Goal: Task Accomplishment & Management: Use online tool/utility

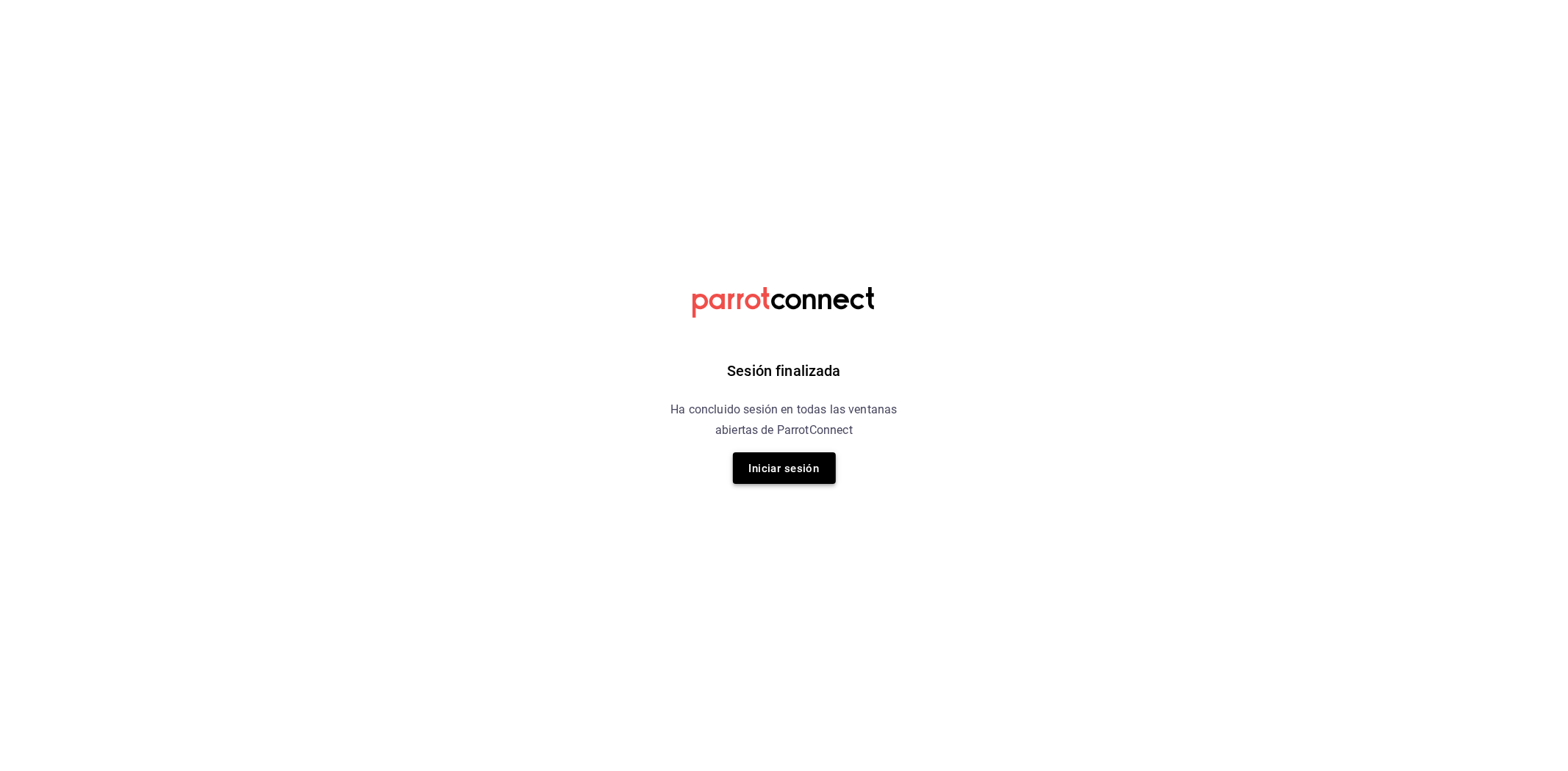
click at [799, 464] on font "Iniciar sesión" at bounding box center [784, 469] width 71 height 13
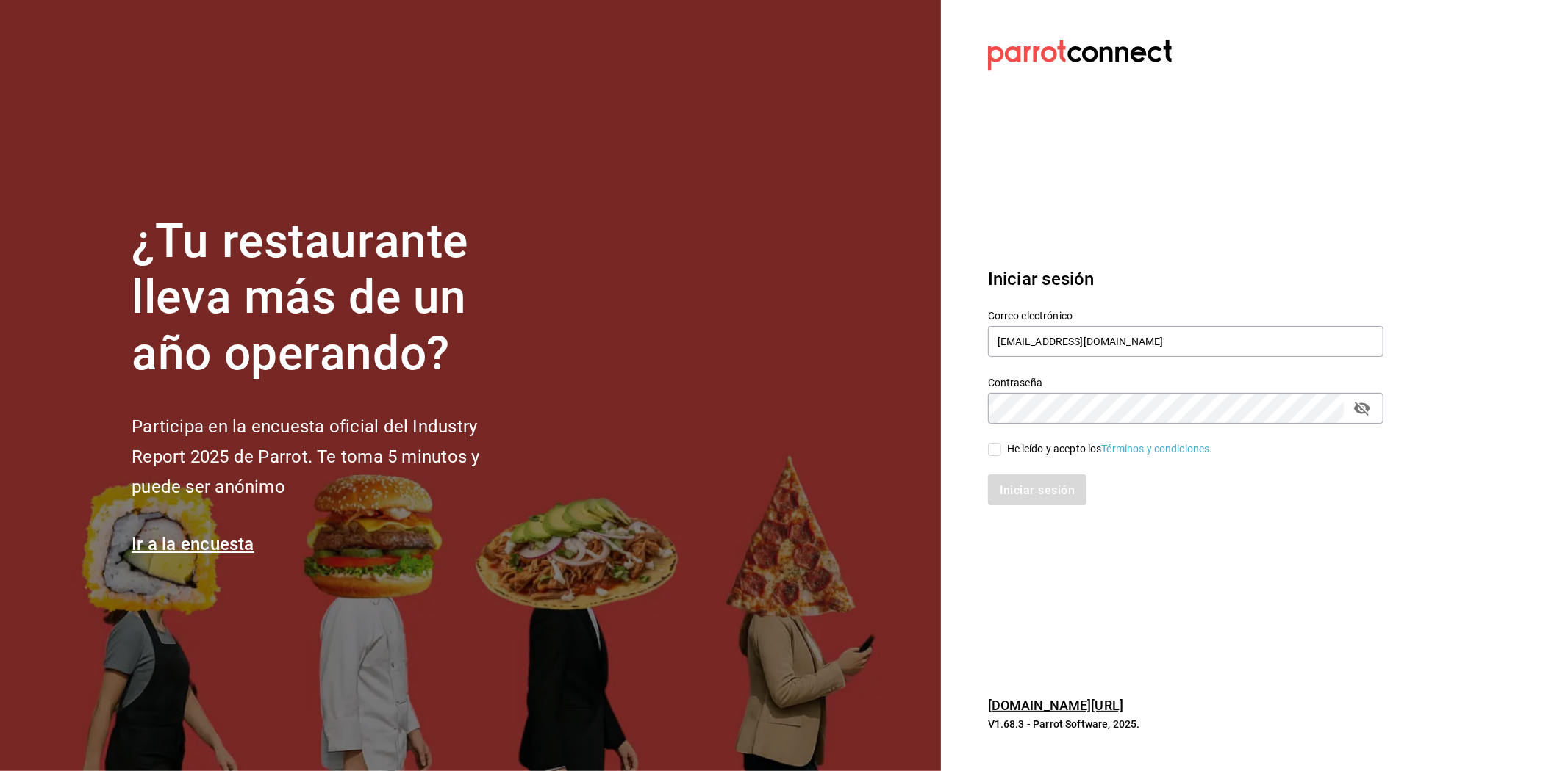
click at [988, 450] on input "He leído y acepto los Términos y condiciones." at bounding box center [994, 450] width 13 height 13
checkbox input "true"
click at [1017, 488] on font "Iniciar sesión" at bounding box center [1038, 490] width 75 height 14
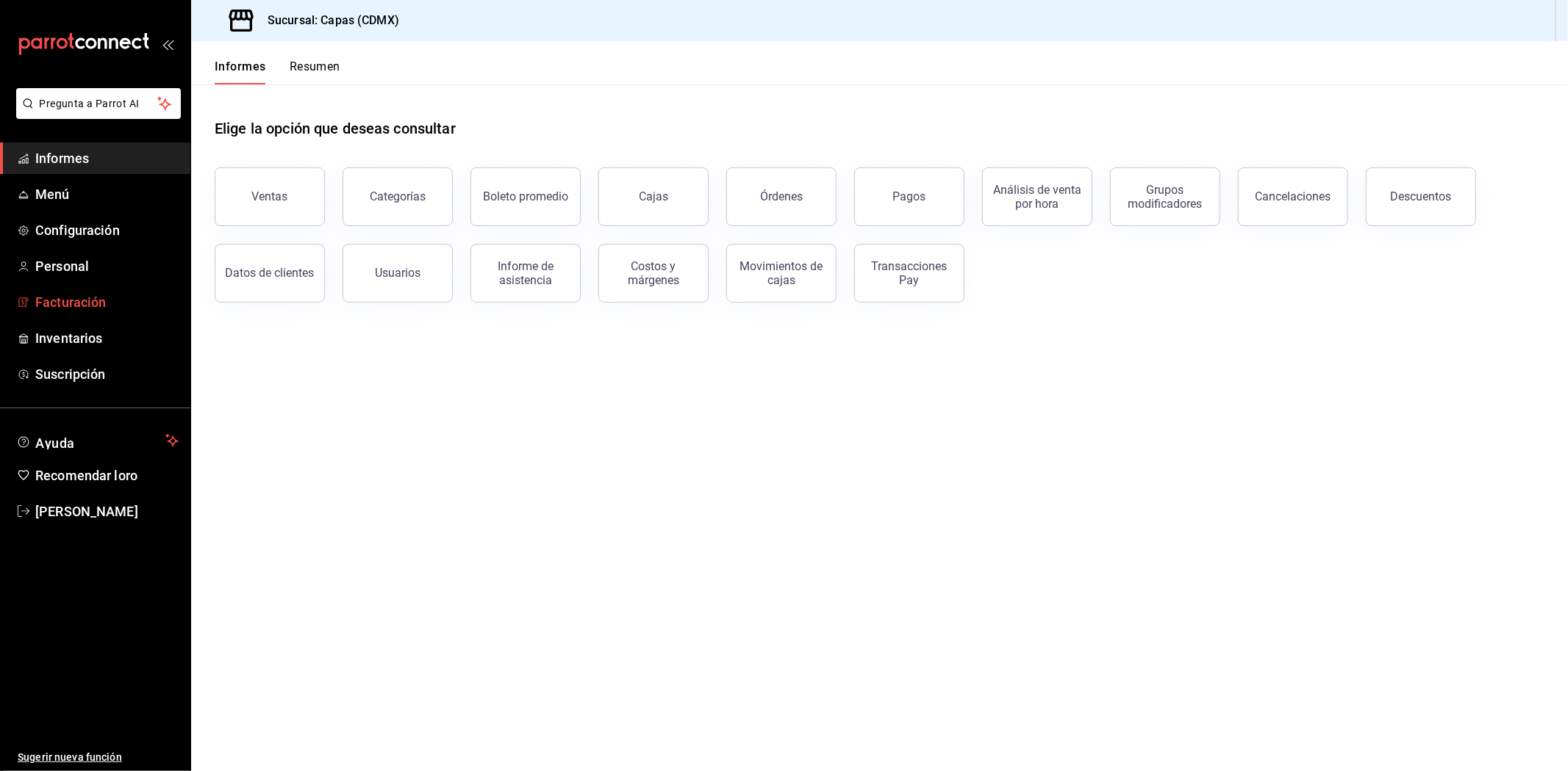
click at [57, 299] on font "Facturación" at bounding box center [70, 302] width 71 height 15
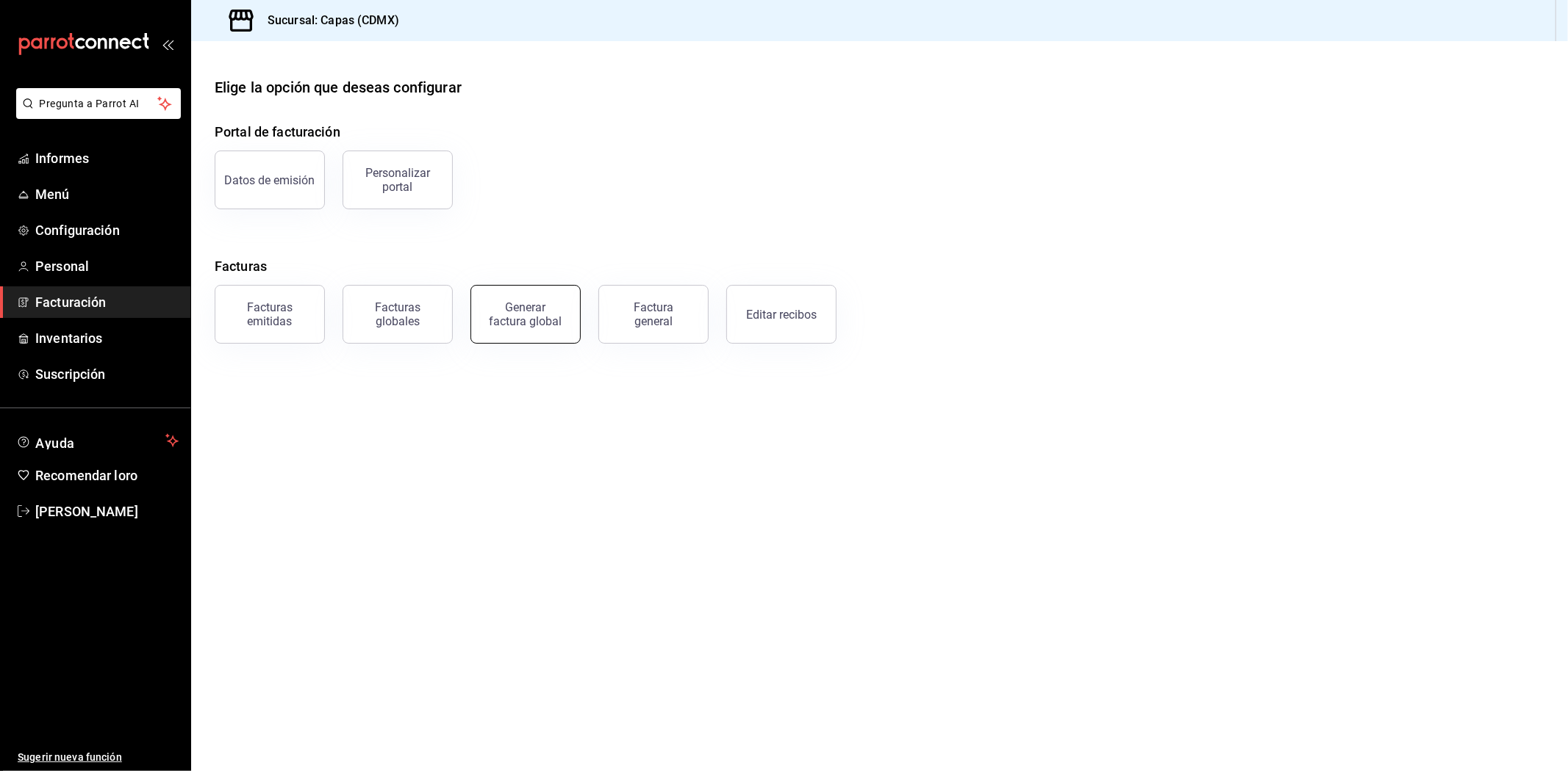
click at [506, 317] on font "Generar factura global" at bounding box center [525, 314] width 73 height 28
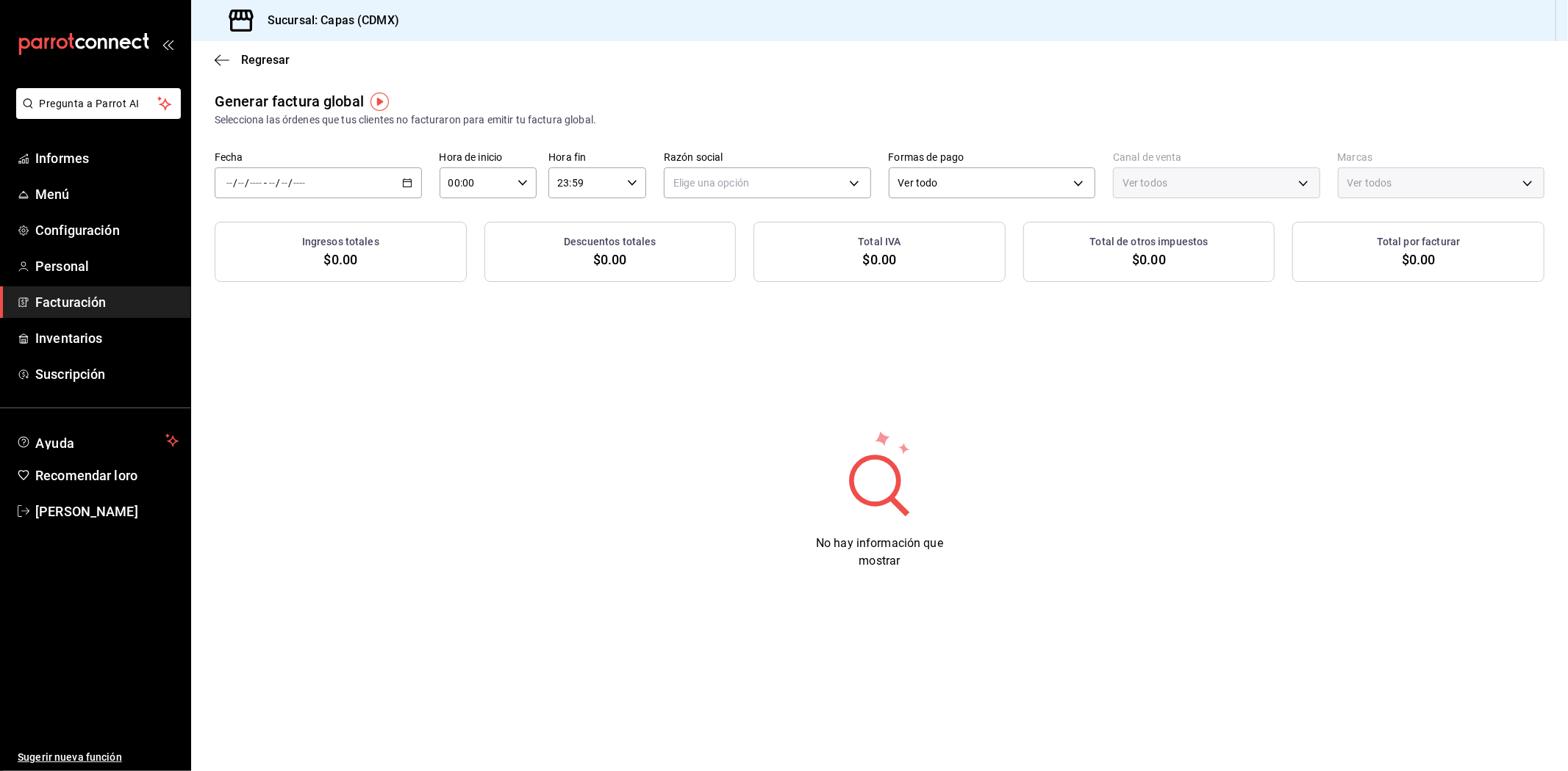
type input "PARROT,UBER_EATS,RAPPI,DIDI_FOOD,ONLINE"
click at [402, 175] on div "/ / - / /" at bounding box center [318, 183] width 207 height 31
click at [300, 228] on font "Rango de fechas" at bounding box center [266, 227] width 78 height 12
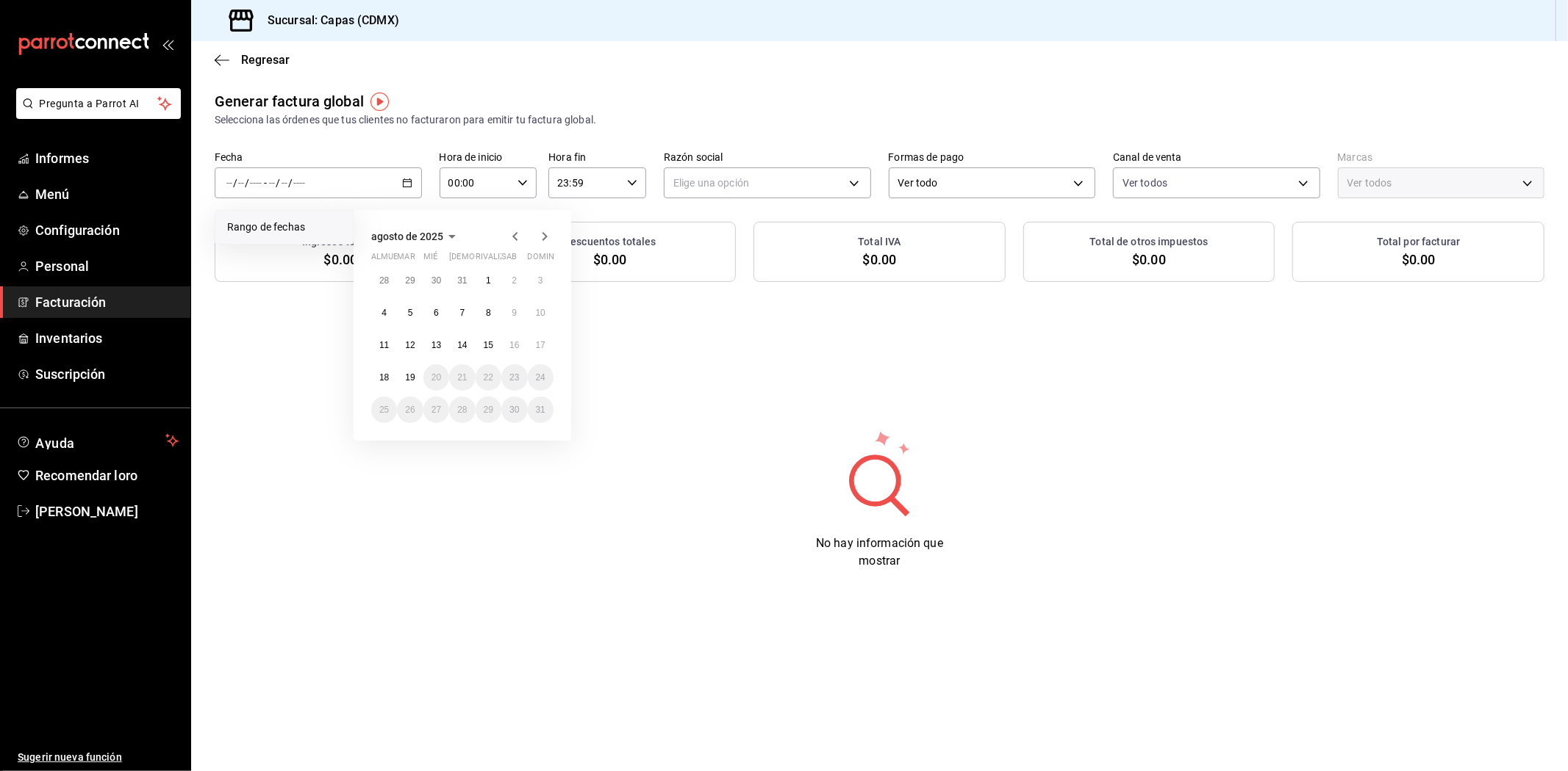
click at [517, 238] on icon "button" at bounding box center [515, 236] width 18 height 18
click at [516, 235] on icon "button" at bounding box center [515, 236] width 5 height 9
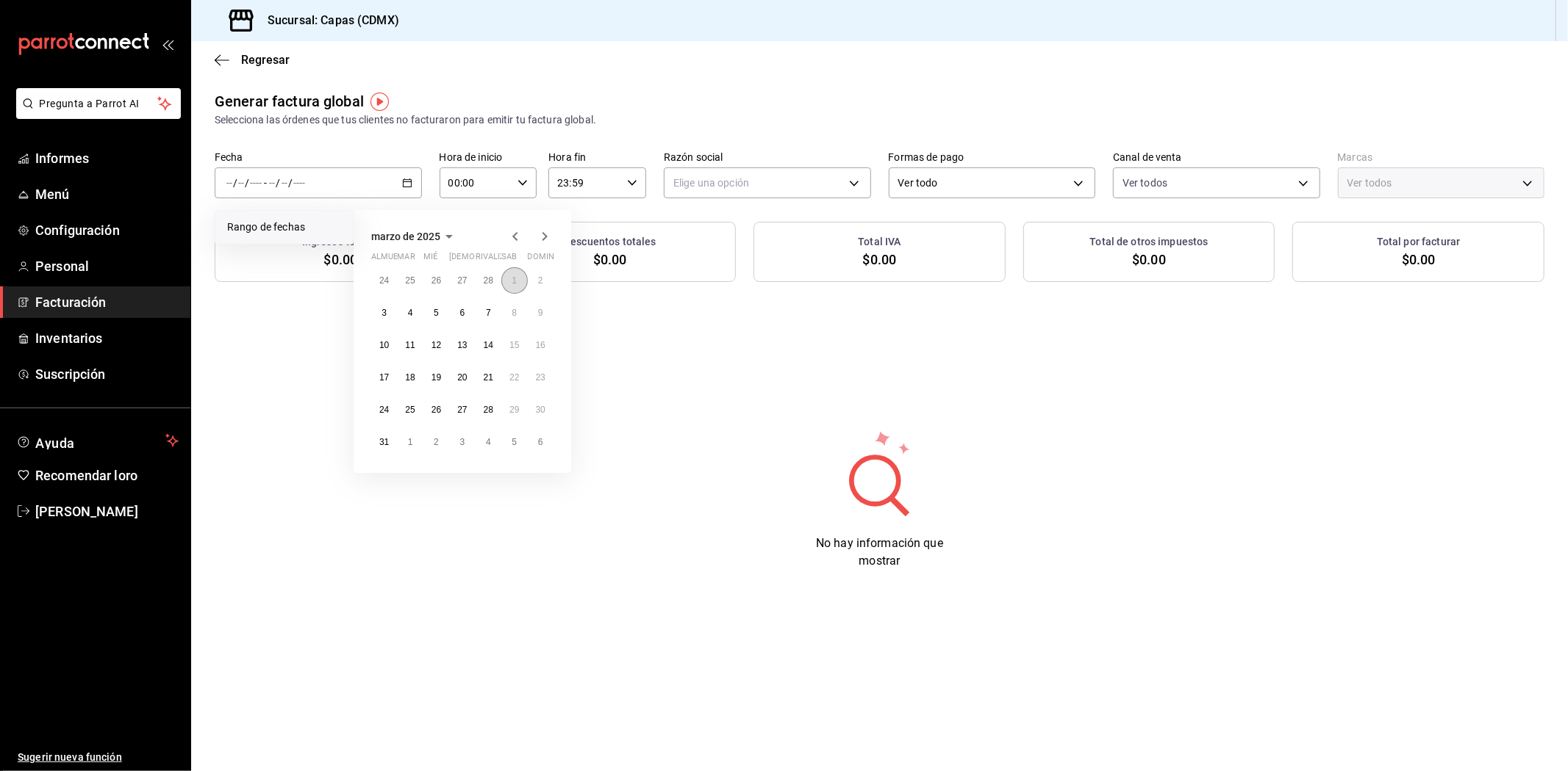
click at [514, 282] on font "1" at bounding box center [514, 280] width 5 height 10
click at [385, 448] on button "31" at bounding box center [384, 442] width 26 height 27
click at [716, 184] on body "Pregunta a Parrot AI Informes Menú Configuración Personal Facturación Inventari…" at bounding box center [784, 386] width 1568 height 771
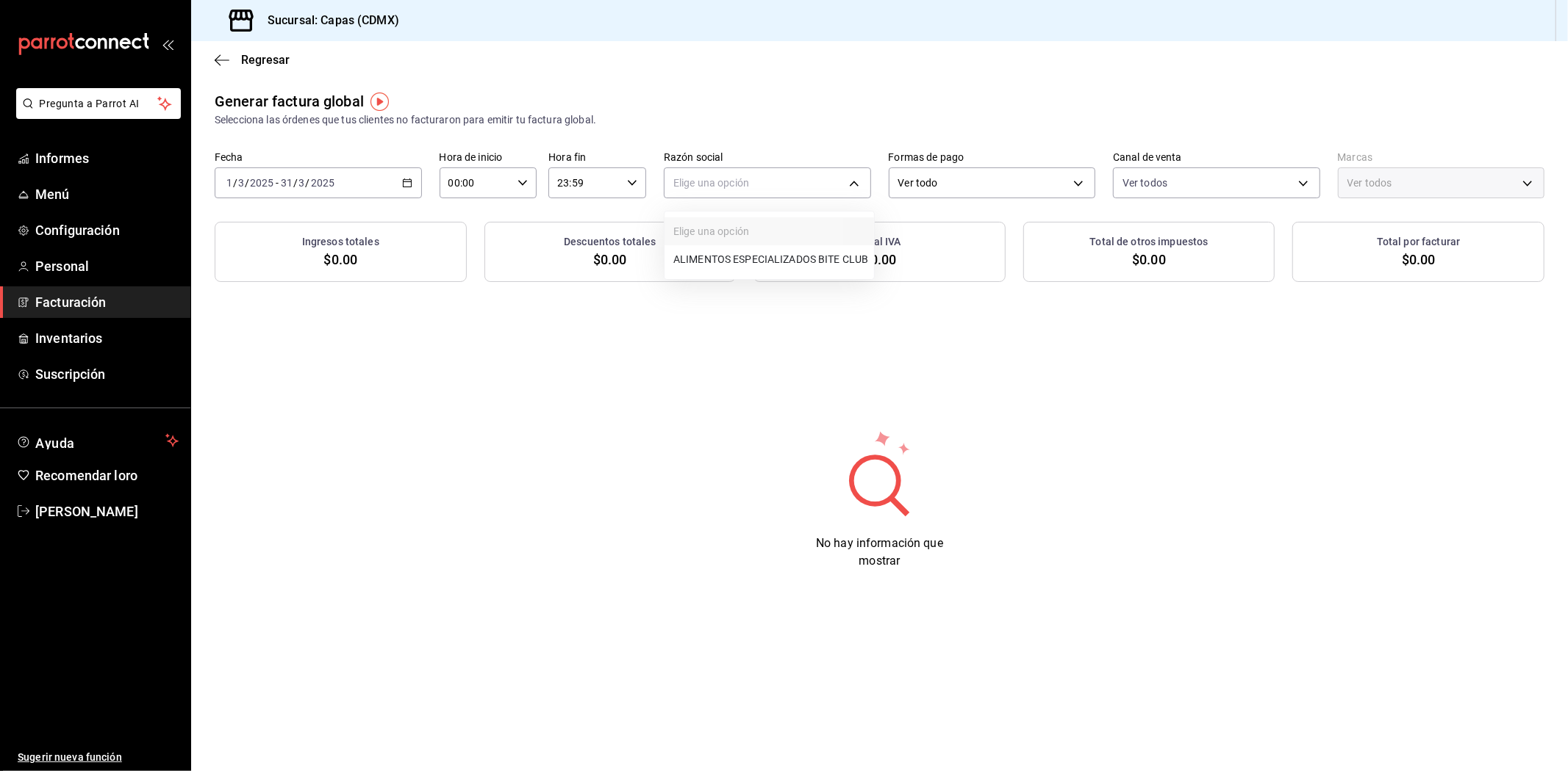
drag, startPoint x: 716, startPoint y: 184, endPoint x: 726, endPoint y: 246, distance: 62.8
click at [718, 265] on font "ALIMENTOS ESPECIALIZADOS BITE CLUB" at bounding box center [770, 259] width 195 height 16
type input "094db765-3a75-40dc-b4fa-725f0954f34c"
type input "065672fb-6e9c-4075-867b-65006898f668"
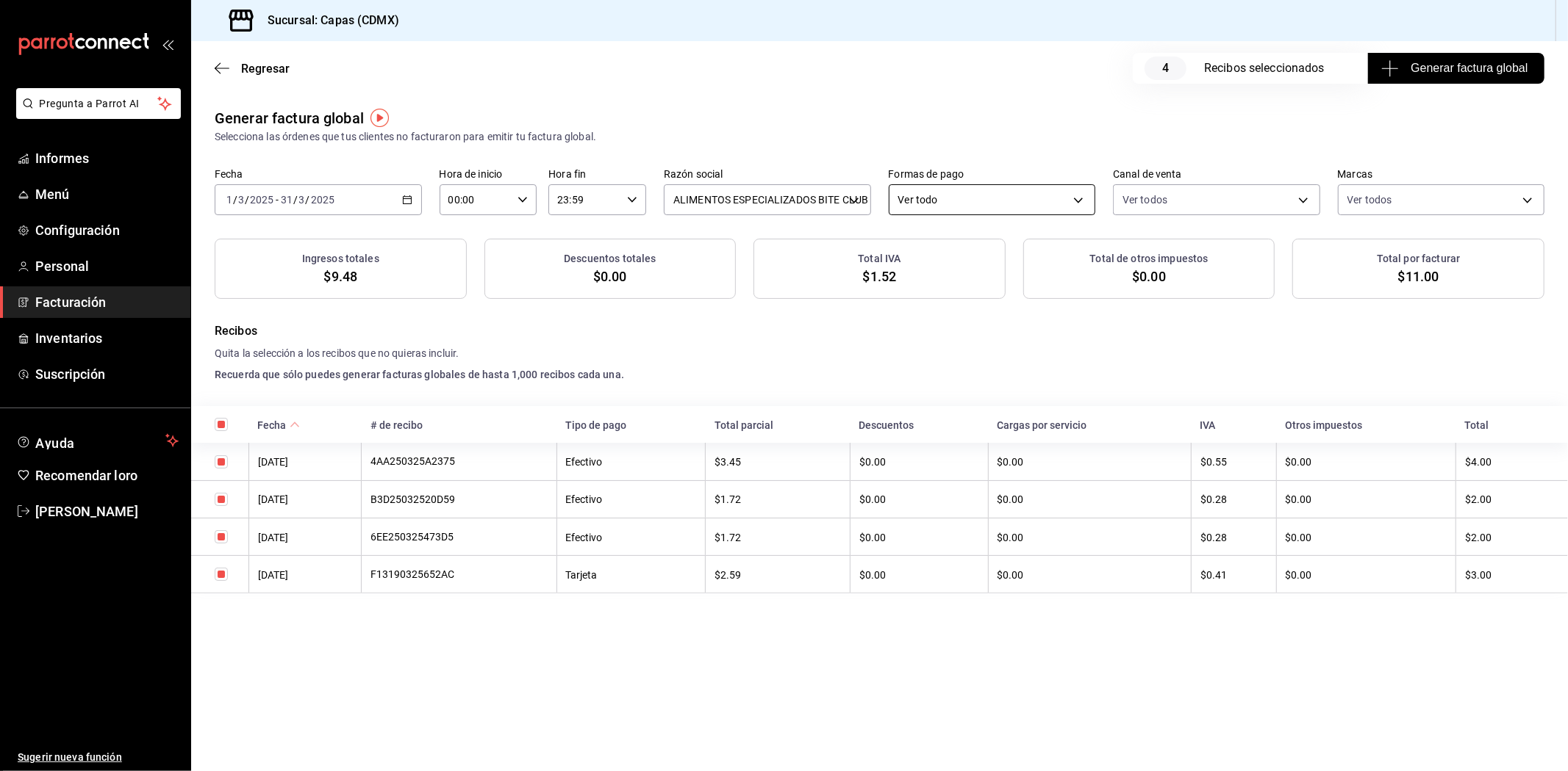
click at [941, 189] on body "Pregunta a Parrot AI Informes Menú Configuración Personal Facturación Inventari…" at bounding box center [784, 386] width 1568 height 771
click at [919, 300] on font "Efectivo" at bounding box center [917, 303] width 38 height 12
click at [410, 200] on \(Stroke\) "button" at bounding box center [407, 200] width 9 height 8
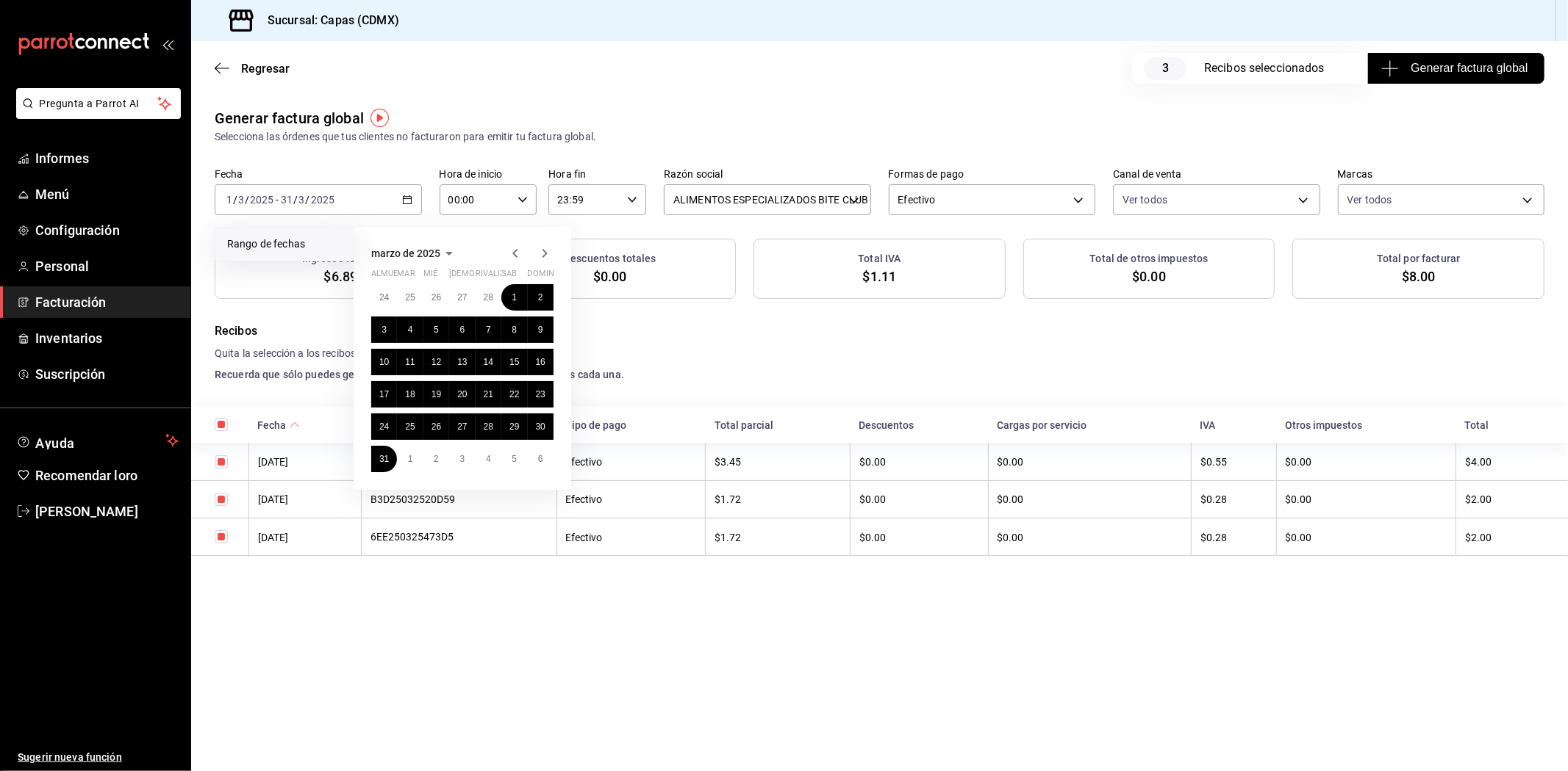
click at [548, 254] on icon "button" at bounding box center [544, 253] width 18 height 18
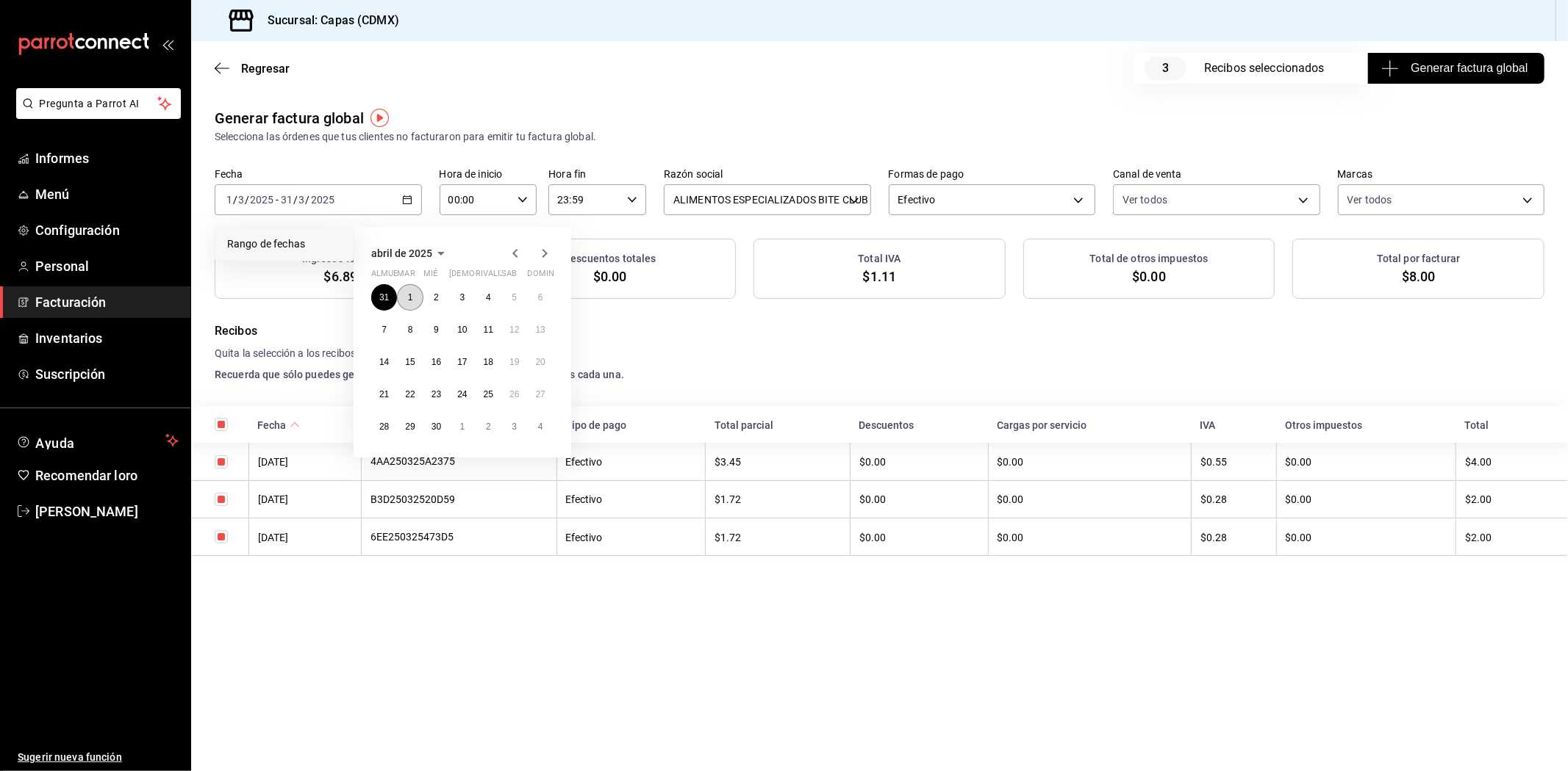
click at [413, 302] on button "1" at bounding box center [409, 298] width 26 height 27
click at [436, 432] on button "30" at bounding box center [436, 427] width 26 height 27
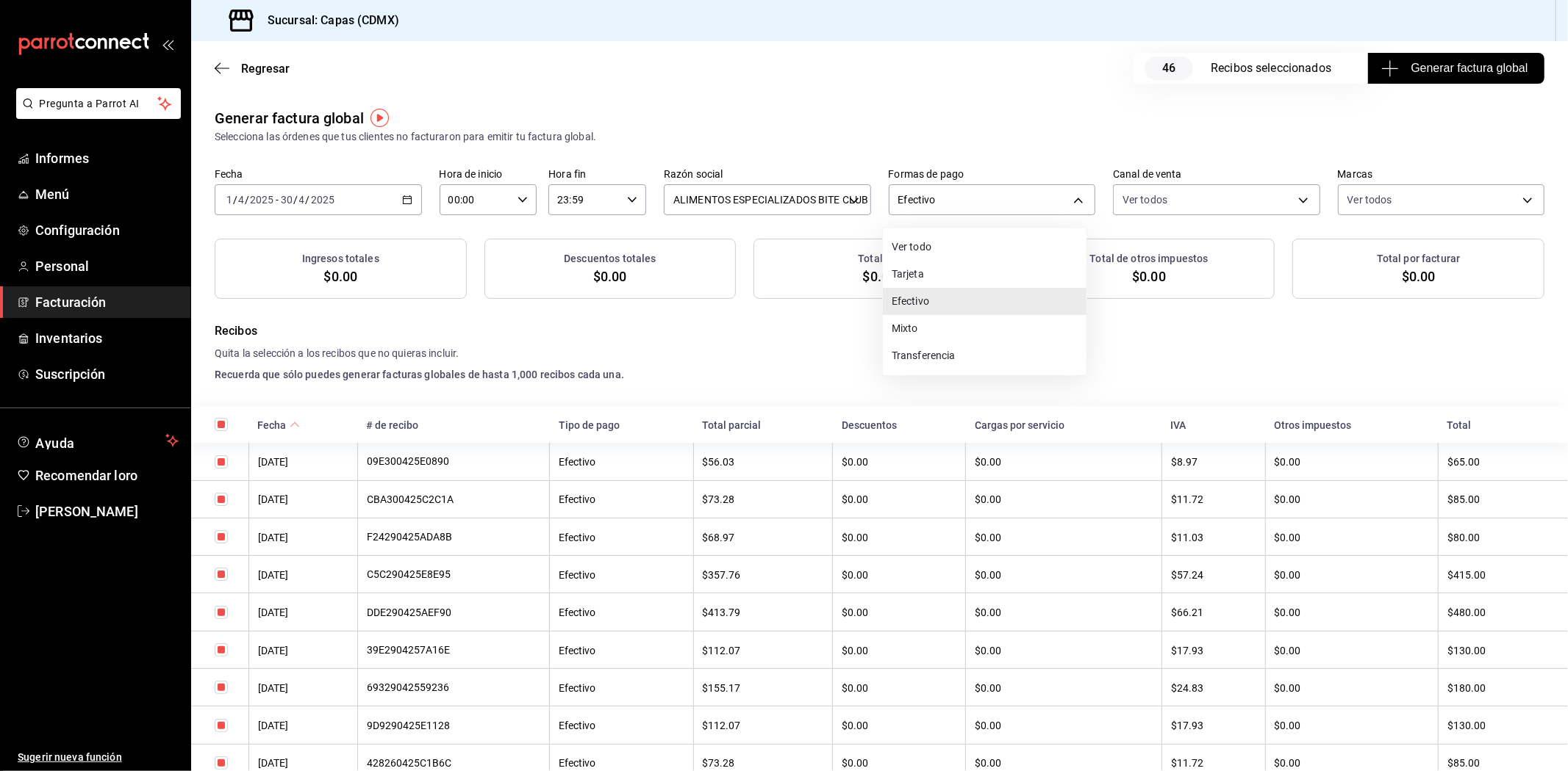
click at [942, 202] on body "Pregunta a Parrot AI Informes Menú Configuración Personal Facturación Inventari…" at bounding box center [784, 386] width 1568 height 771
click at [928, 265] on li "Tarjeta" at bounding box center [984, 275] width 204 height 28
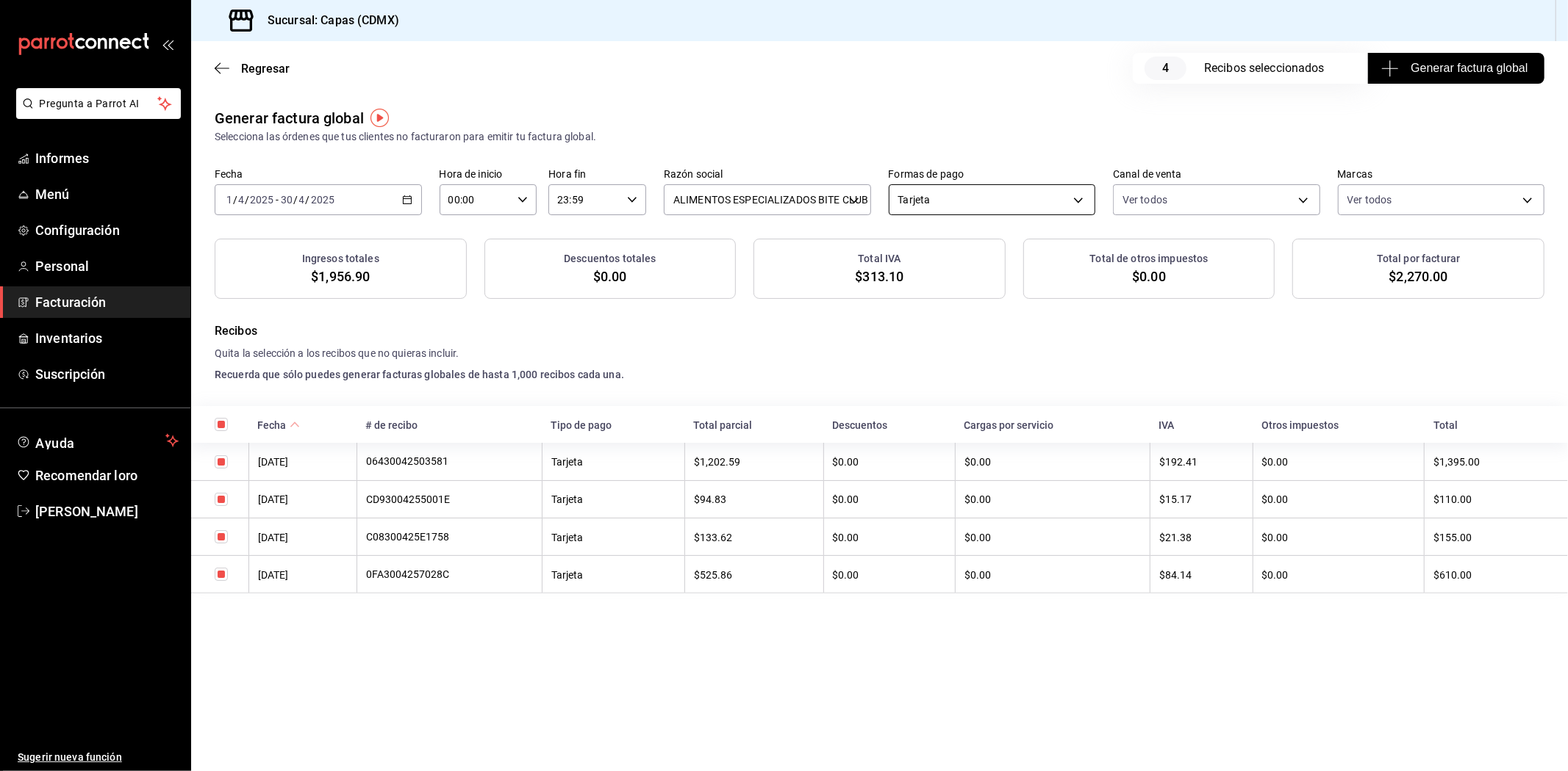
click at [943, 194] on body "Pregunta a Parrot AI Informes Menú Configuración Personal Facturación Inventari…" at bounding box center [784, 386] width 1568 height 771
click at [927, 298] on font "Efectivo" at bounding box center [917, 303] width 38 height 12
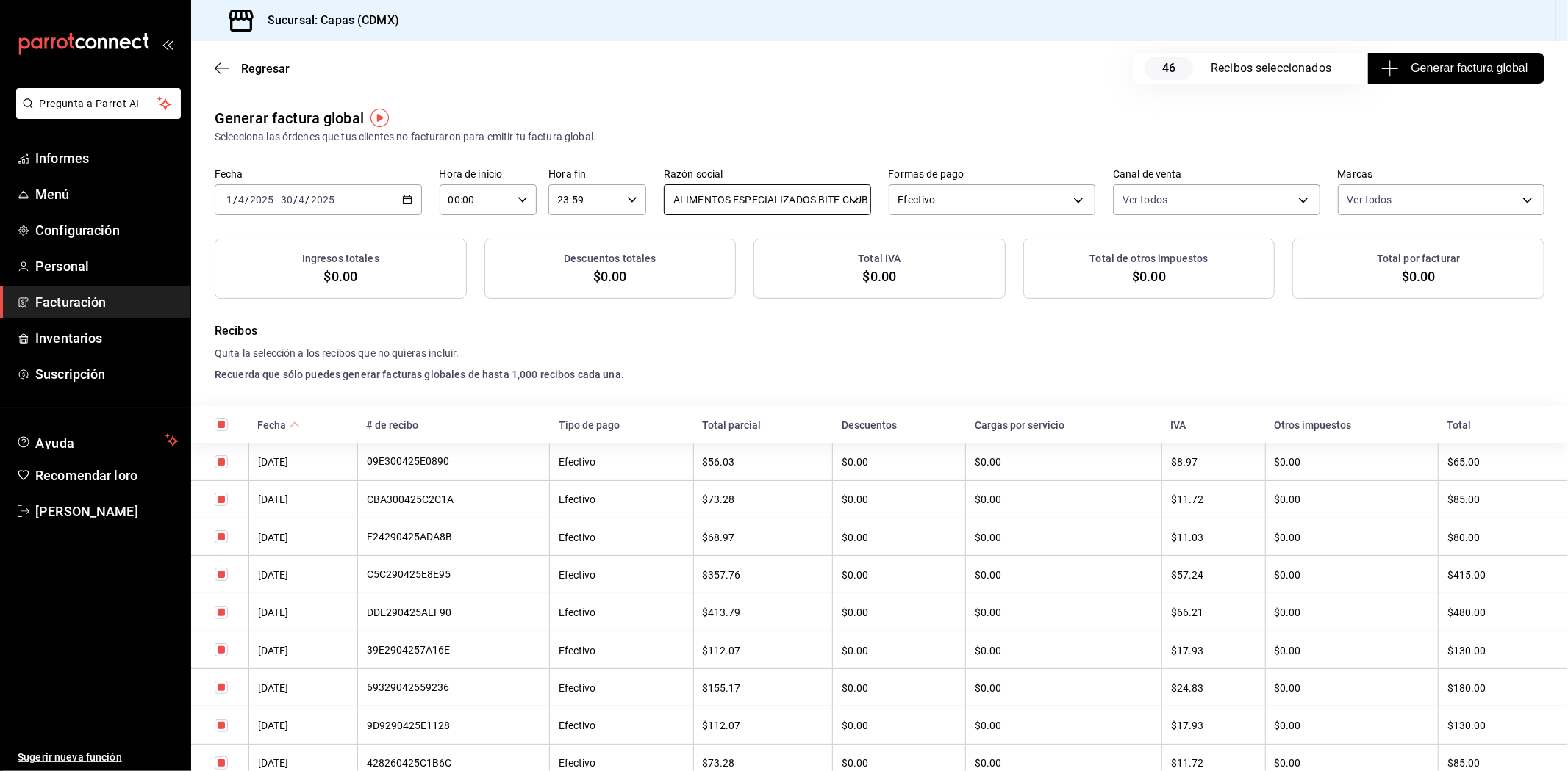
click at [716, 204] on body "Pregunta a Parrot AI Informes Menú Configuración Personal Facturación Inventari…" at bounding box center [784, 386] width 1568 height 771
click at [744, 275] on font "ALIMENTOS ESPECIALIZADOS BITE CLUB" at bounding box center [766, 275] width 195 height 12
click at [1011, 196] on body "Pregunta a Parrot AI Informes Menú Configuración Personal Facturación Inventari…" at bounding box center [784, 386] width 1568 height 771
click at [938, 301] on li "Efectivo" at bounding box center [984, 303] width 204 height 28
click at [965, 194] on body "Pregunta a Parrot AI Informes Menú Configuración Personal Facturación Inventari…" at bounding box center [784, 386] width 1568 height 771
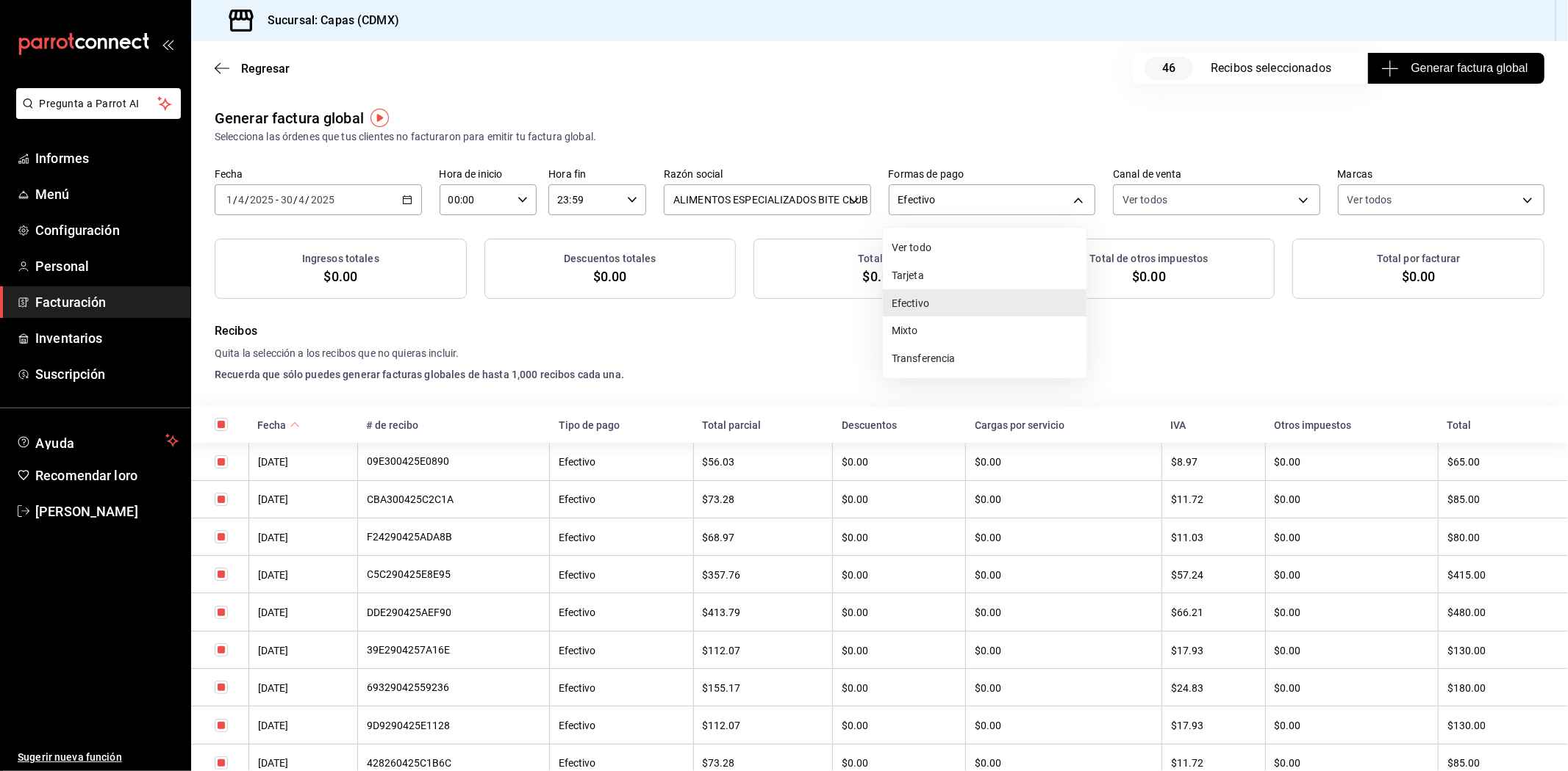
click at [933, 280] on li "Tarjeta" at bounding box center [984, 275] width 204 height 28
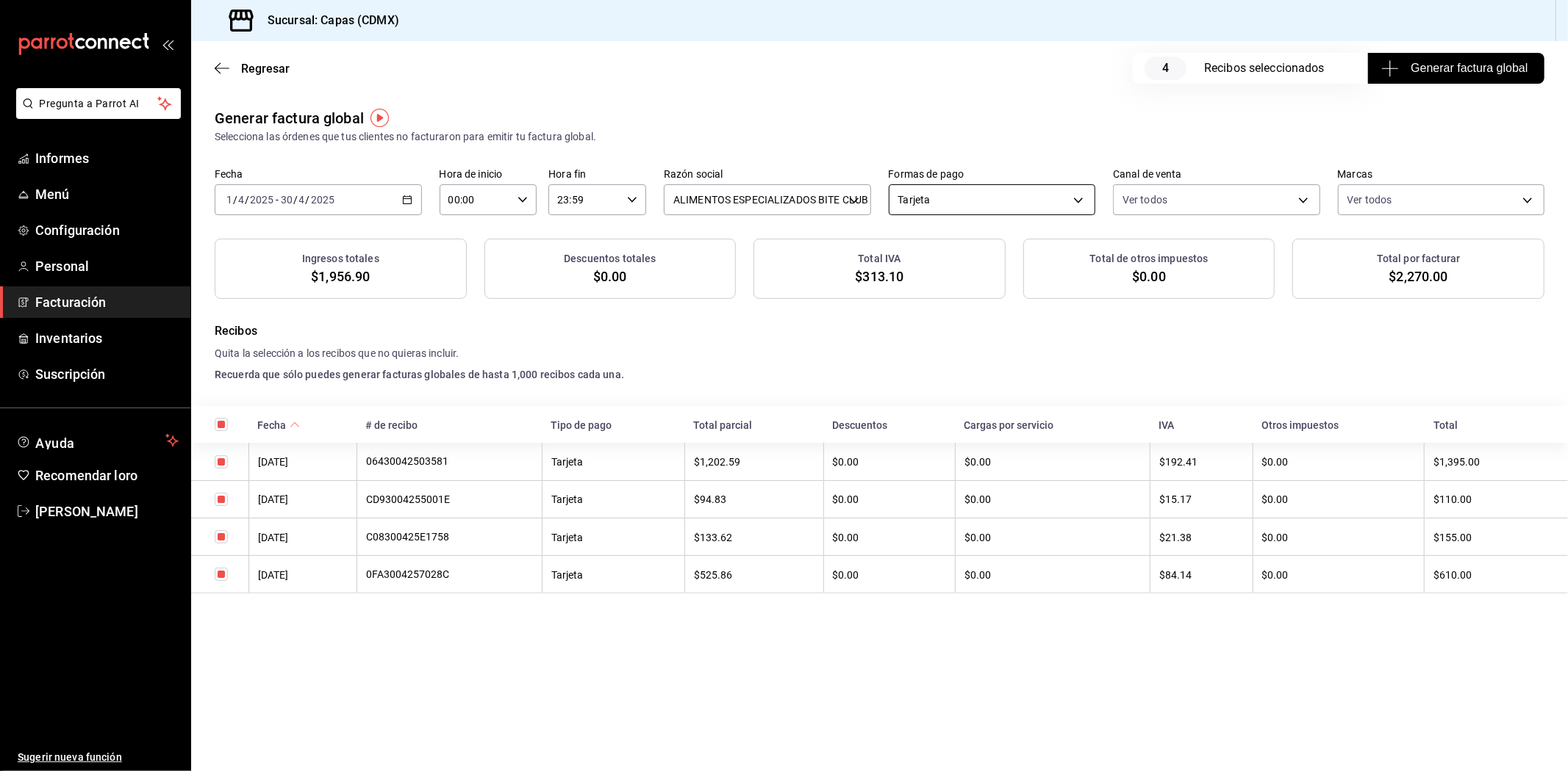
click at [968, 199] on body "Pregunta a Parrot AI Informes Menú Configuración Personal Facturación Inventari…" at bounding box center [784, 386] width 1568 height 771
click at [930, 295] on font "Efectivo" at bounding box center [917, 303] width 38 height 16
type input "CASH"
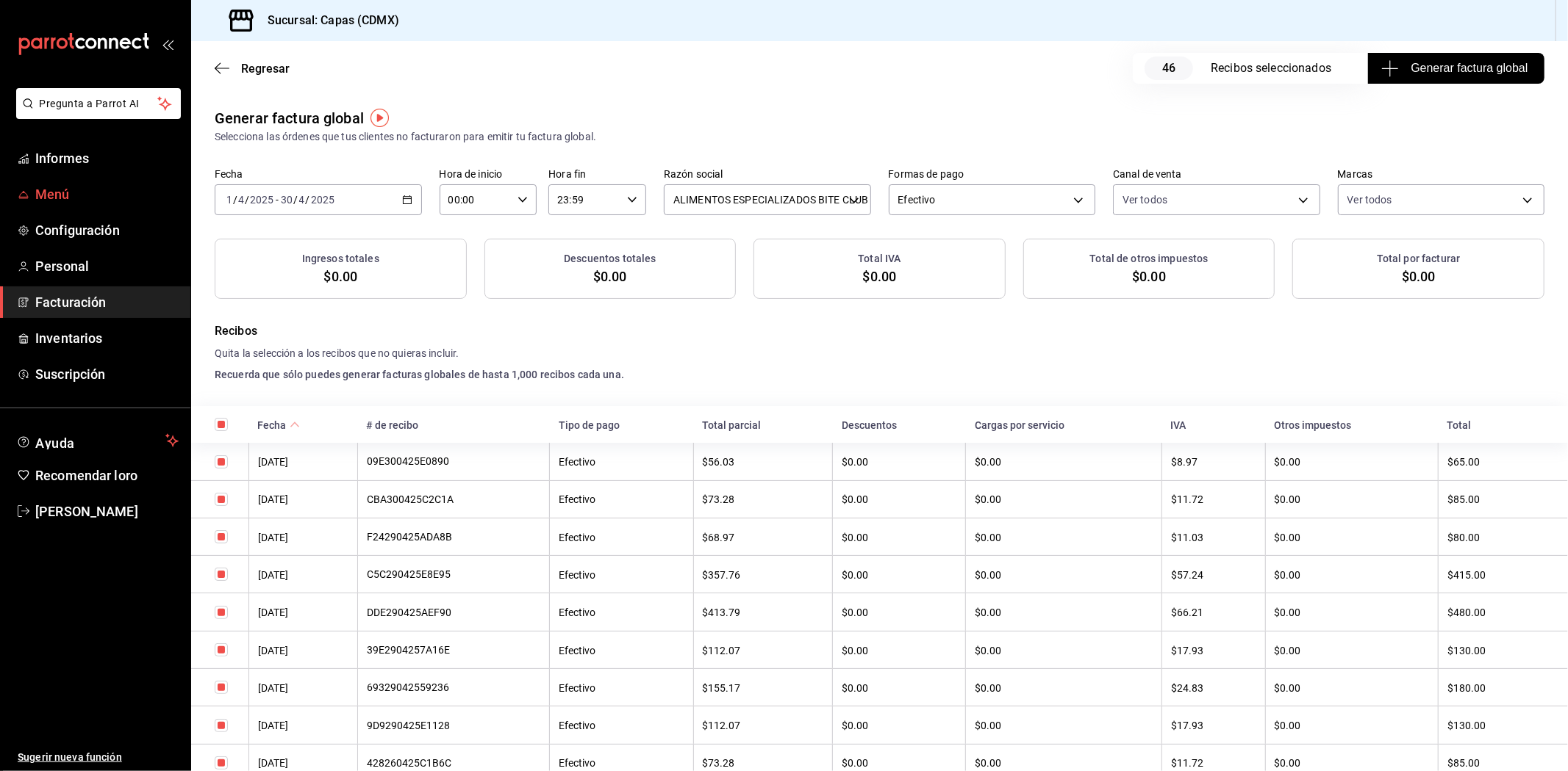
click at [48, 188] on font "Menú" at bounding box center [52, 194] width 34 height 15
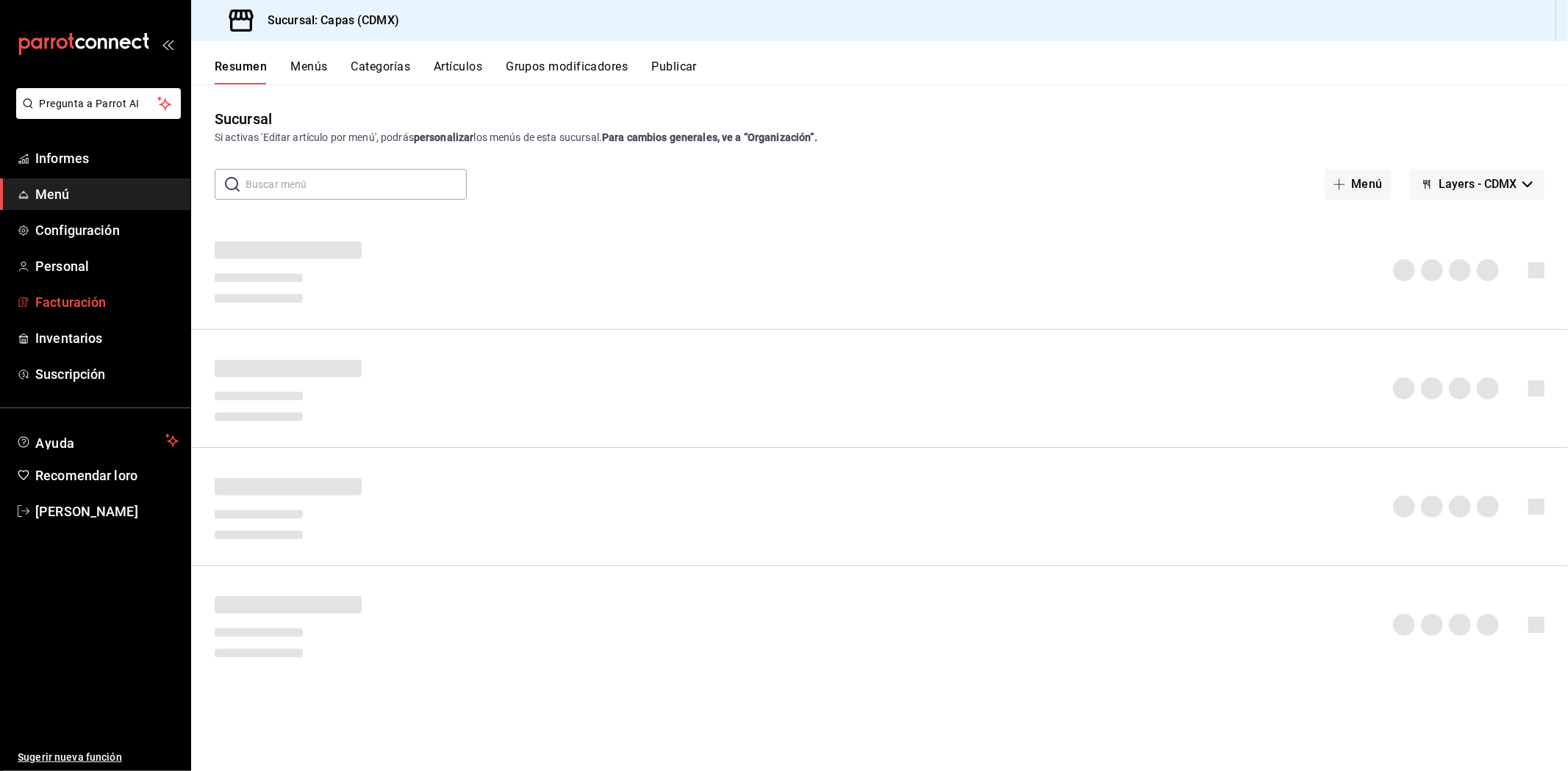
click at [77, 305] on font "Facturación" at bounding box center [70, 302] width 71 height 15
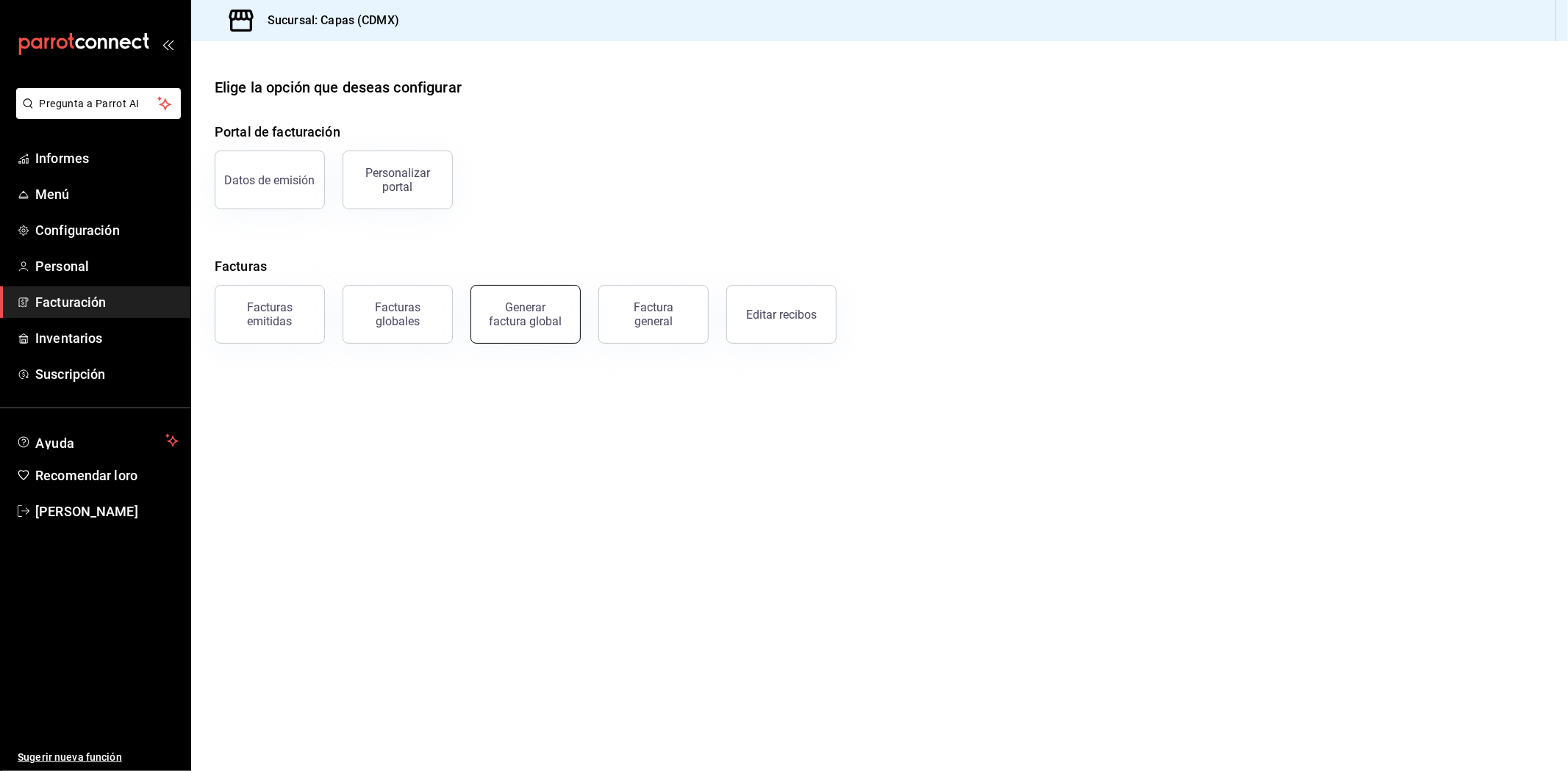
click at [539, 316] on font "Generar factura global" at bounding box center [525, 314] width 73 height 28
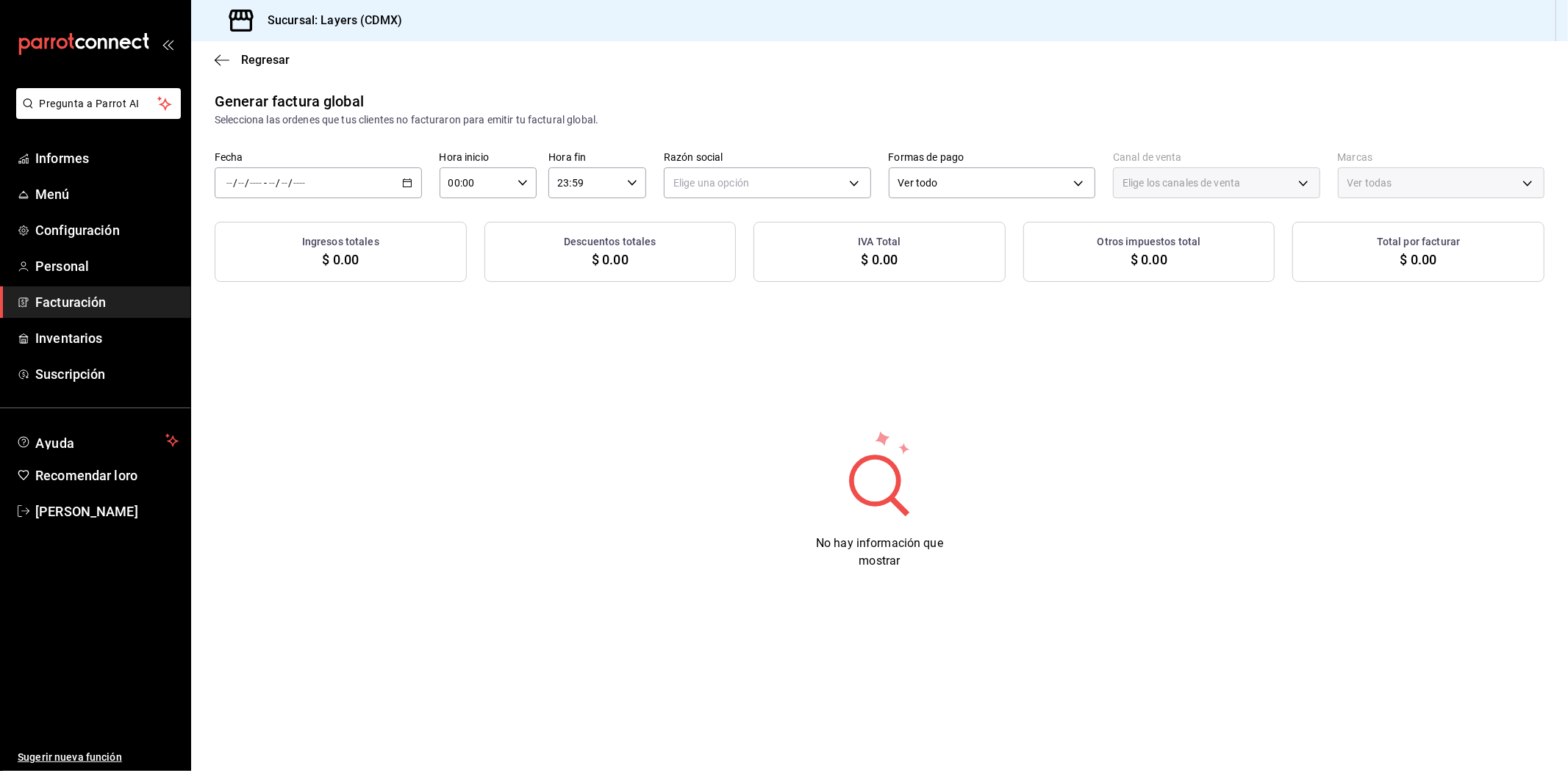
type input "PARROT,UBER_EATS,RAPPI,DIDI_FOOD,ONLINE"
click at [402, 184] on icon "button" at bounding box center [407, 183] width 10 height 10
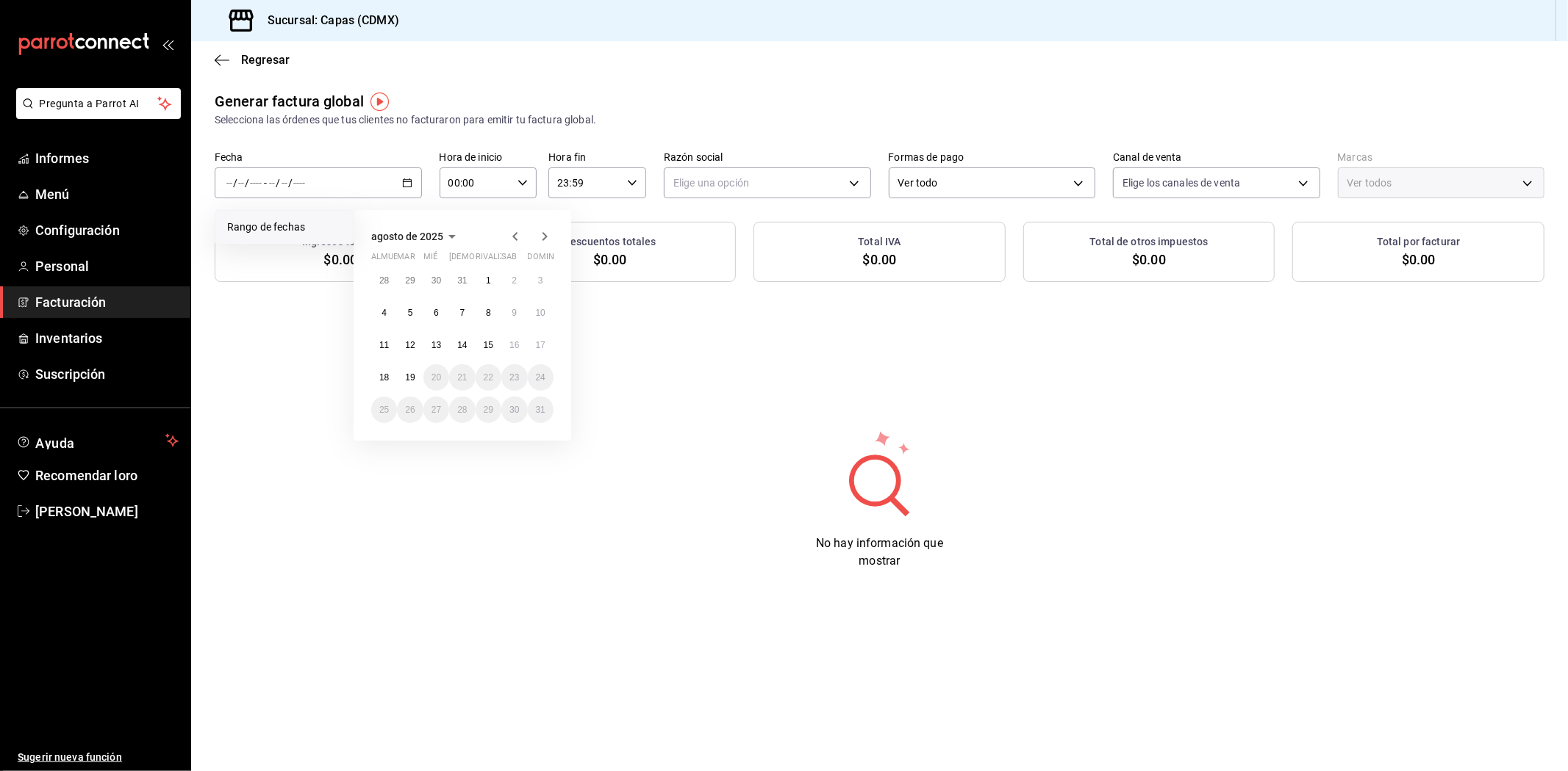
click at [513, 238] on icon "button" at bounding box center [515, 236] width 5 height 9
click at [419, 278] on button "1" at bounding box center [409, 280] width 26 height 27
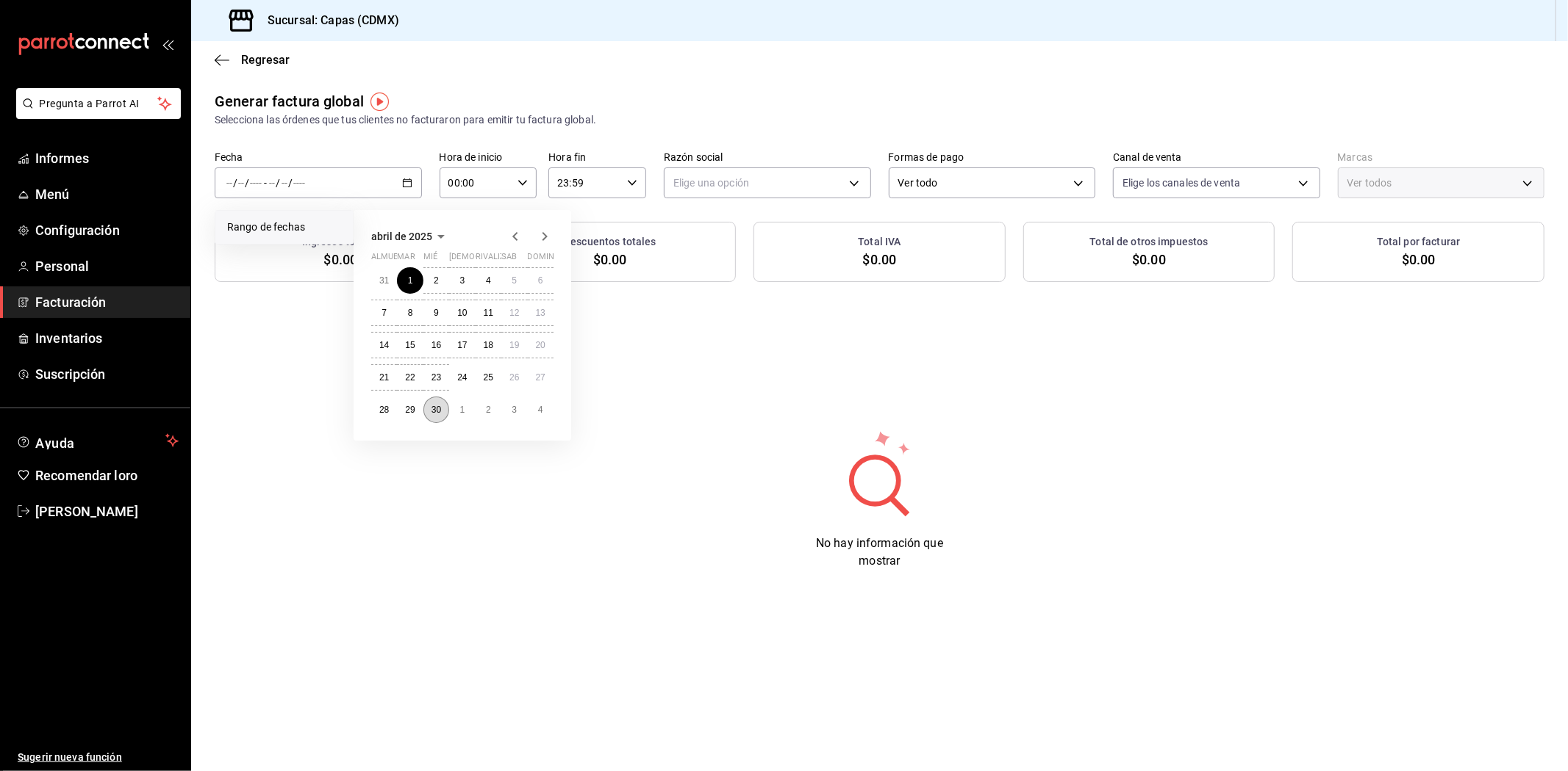
click at [434, 405] on font "30" at bounding box center [436, 410] width 9 height 10
click at [711, 191] on body "Pregunta a Parrot AI Informes Menú Configuración Personal Facturación Inventari…" at bounding box center [784, 386] width 1568 height 771
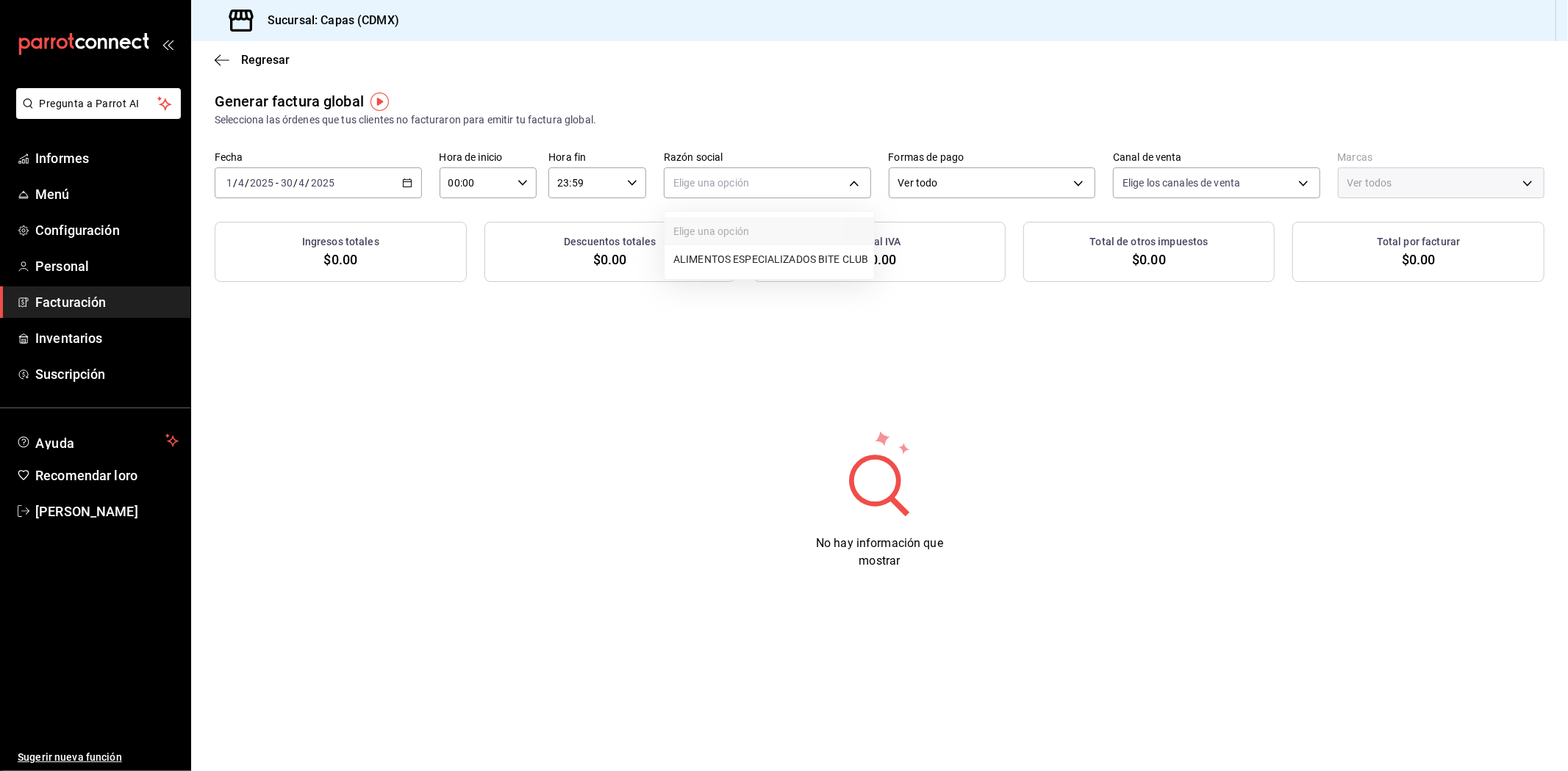
click at [714, 255] on font "ALIMENTOS ESPECIALIZADOS BITE CLUB" at bounding box center [770, 260] width 195 height 12
type input "094db765-3a75-40dc-b4fa-725f0954f34c"
type input "065672fb-6e9c-4075-867b-65006898f668"
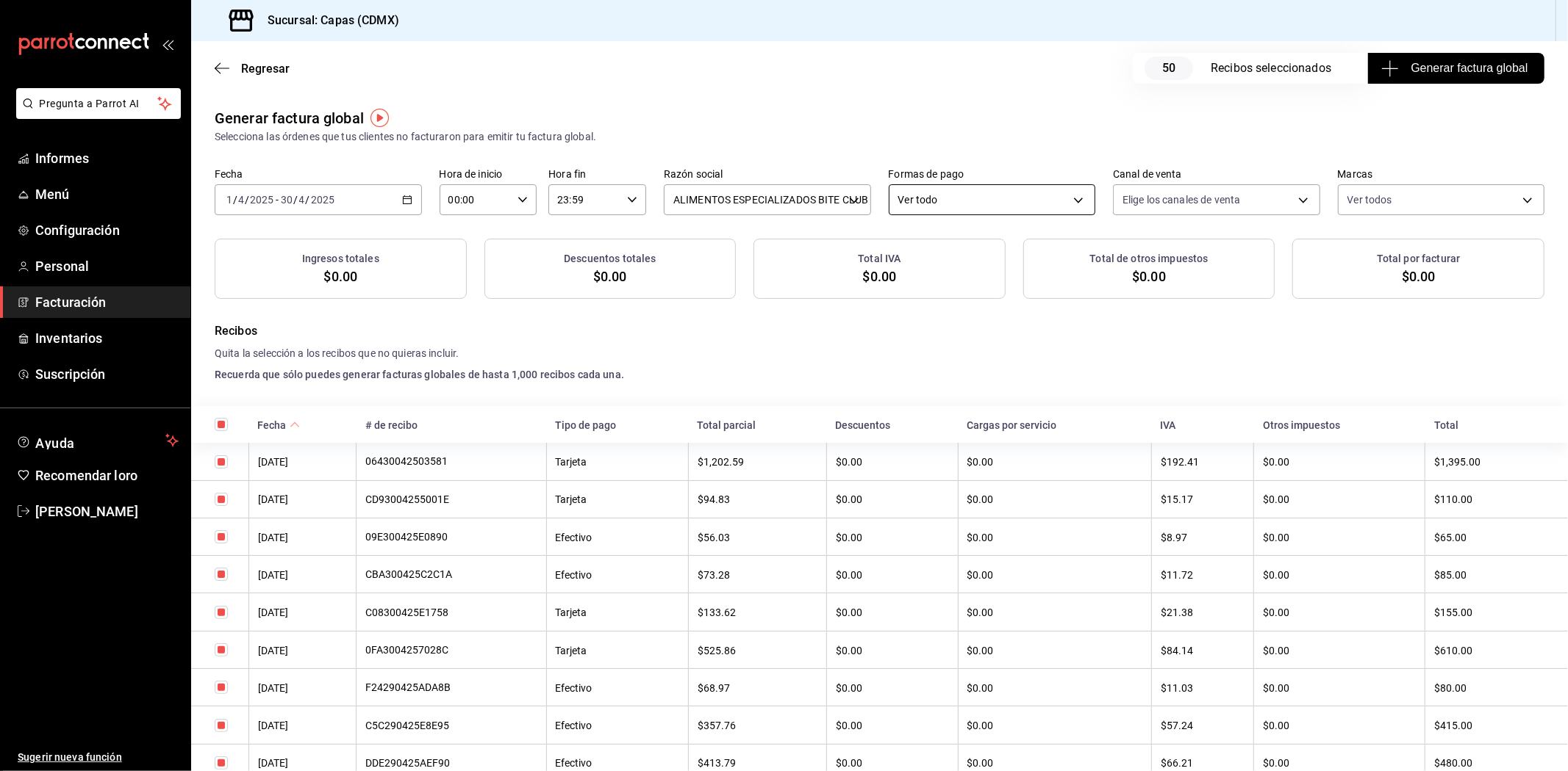
click at [930, 187] on body "Pregunta a Parrot AI Informes Menú Configuración Personal Facturación Inventari…" at bounding box center [784, 386] width 1568 height 771
click at [921, 292] on li "Efectivo" at bounding box center [984, 303] width 204 height 28
type input "CASH"
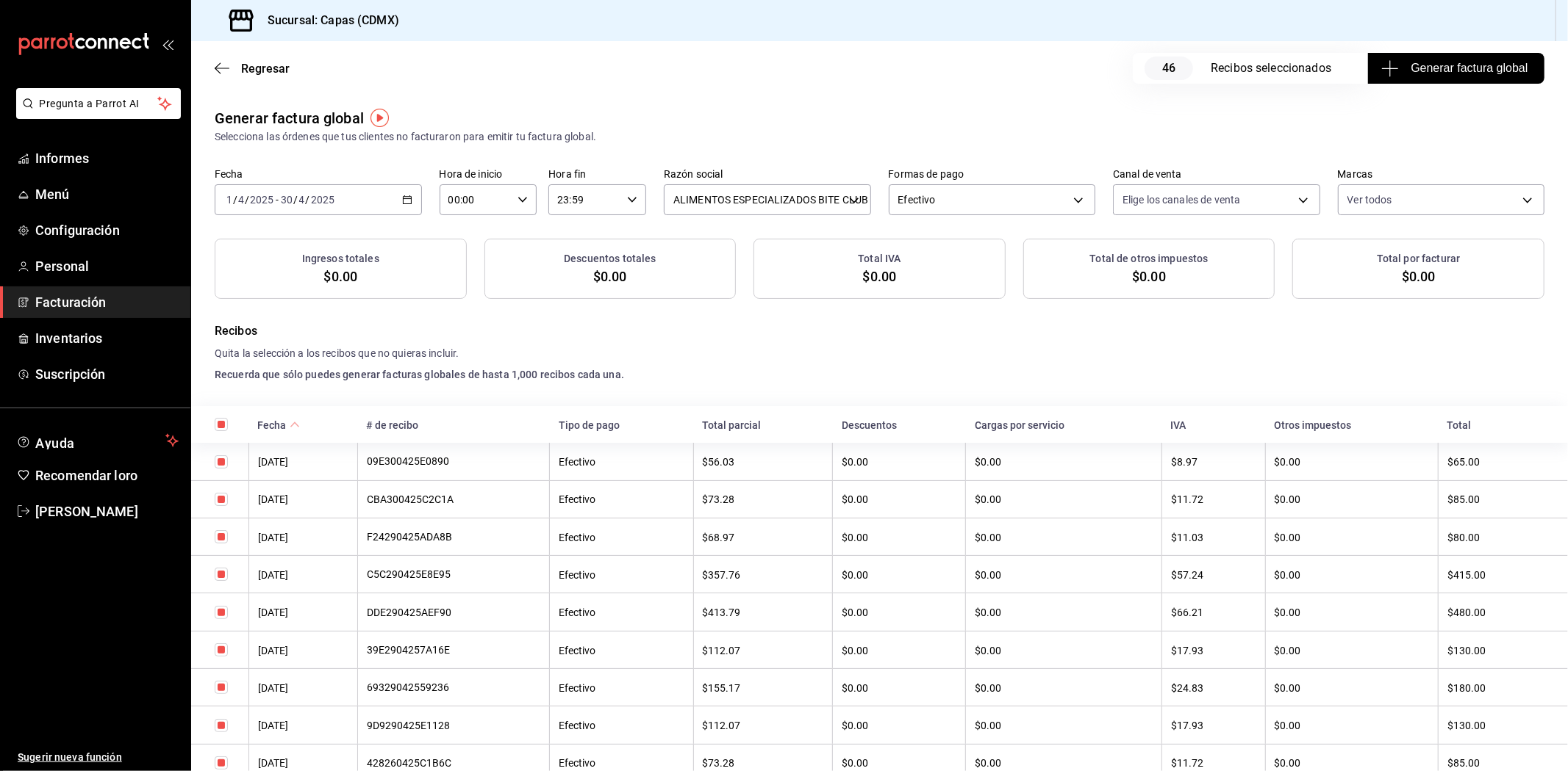
click at [1147, 68] on span "46" at bounding box center [1169, 68] width 48 height 23
click at [1416, 76] on span "Generar factura global" at bounding box center [1456, 68] width 144 height 18
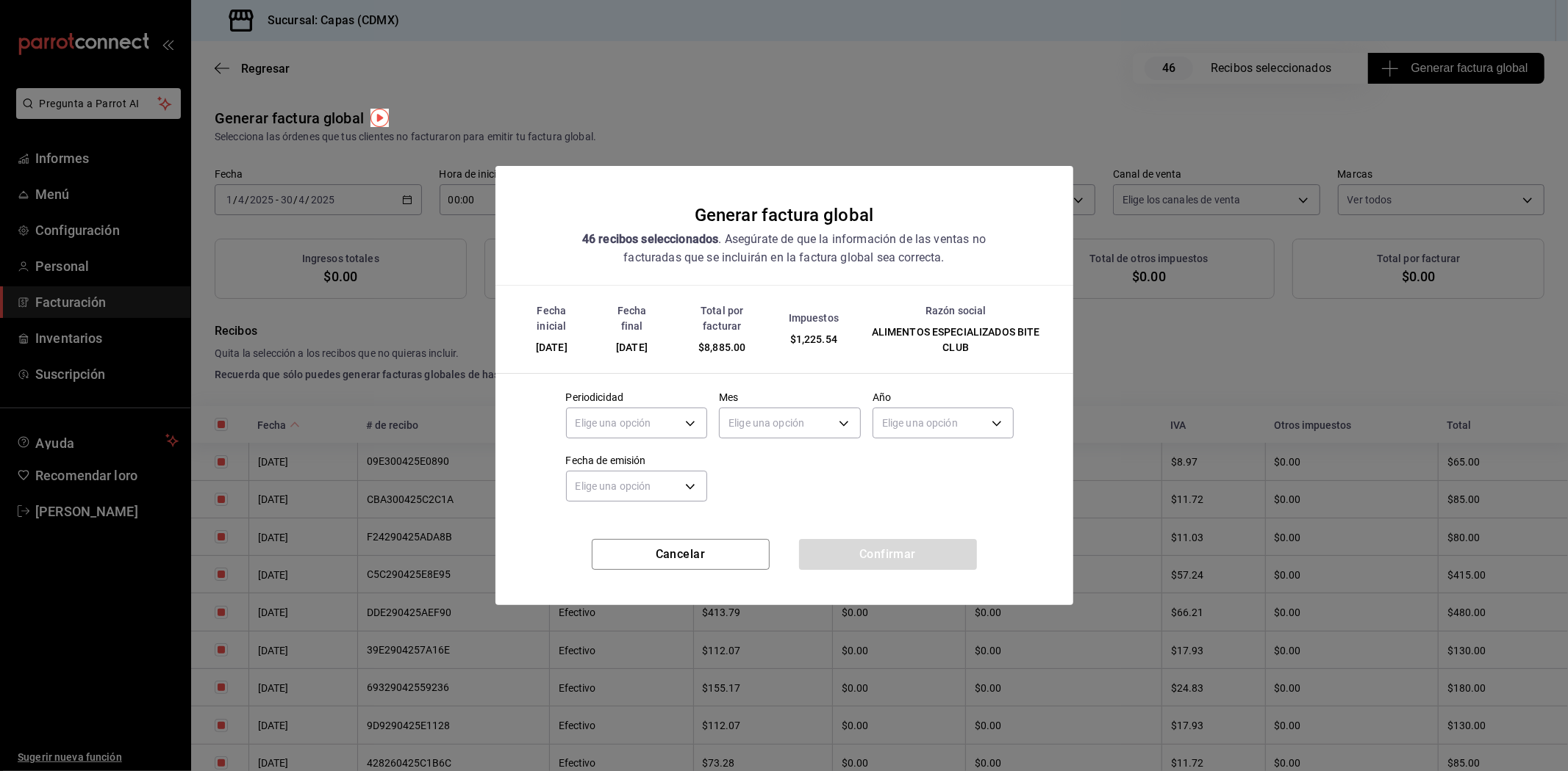
click at [731, 347] on span "$8,885.00" at bounding box center [721, 347] width 47 height 12
copy span "8,885.00"
click at [660, 547] on button "Cancelar" at bounding box center [680, 554] width 178 height 31
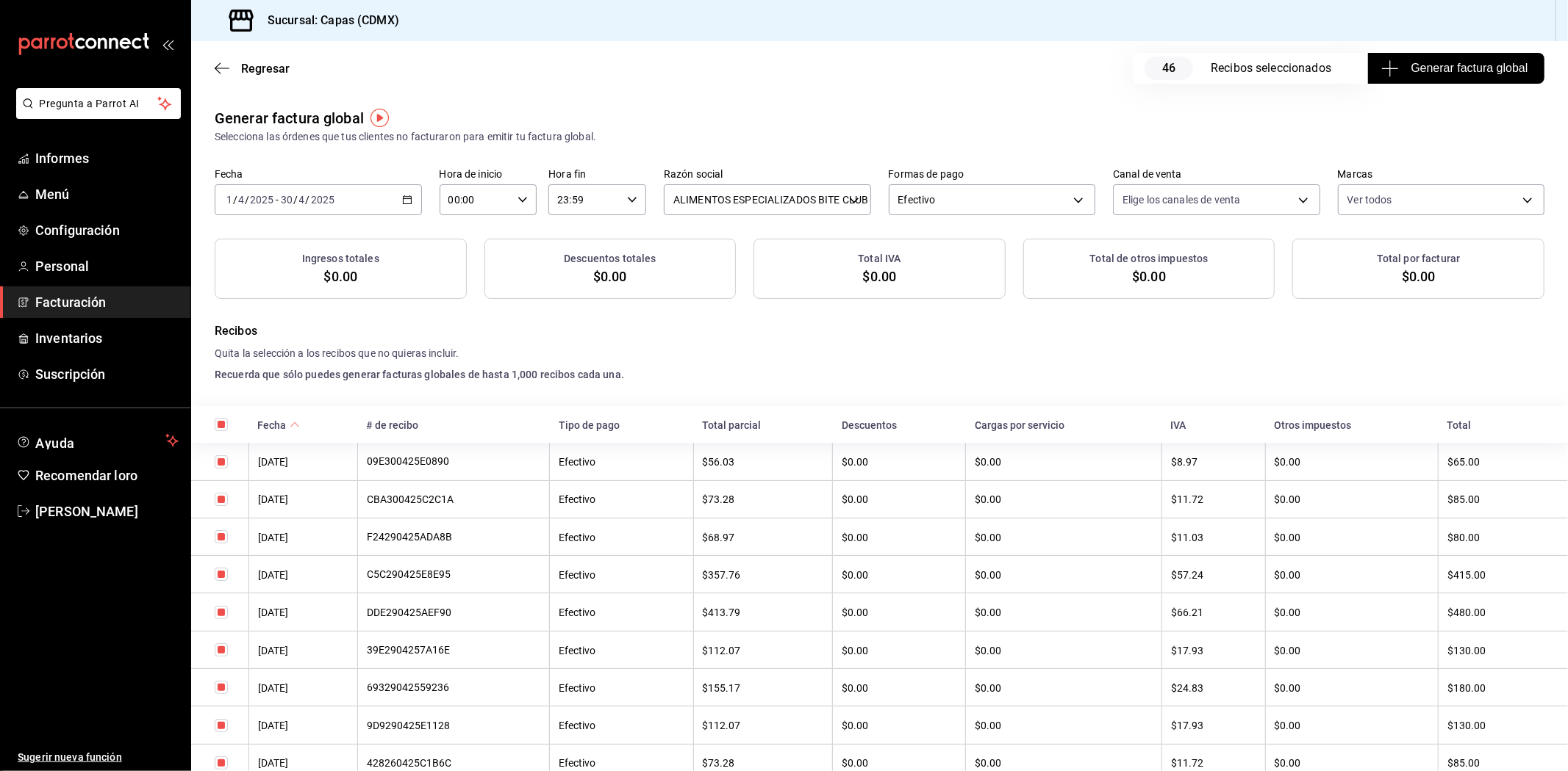
click at [403, 195] on \(Stroke\) "button" at bounding box center [403, 195] width 1 height 1
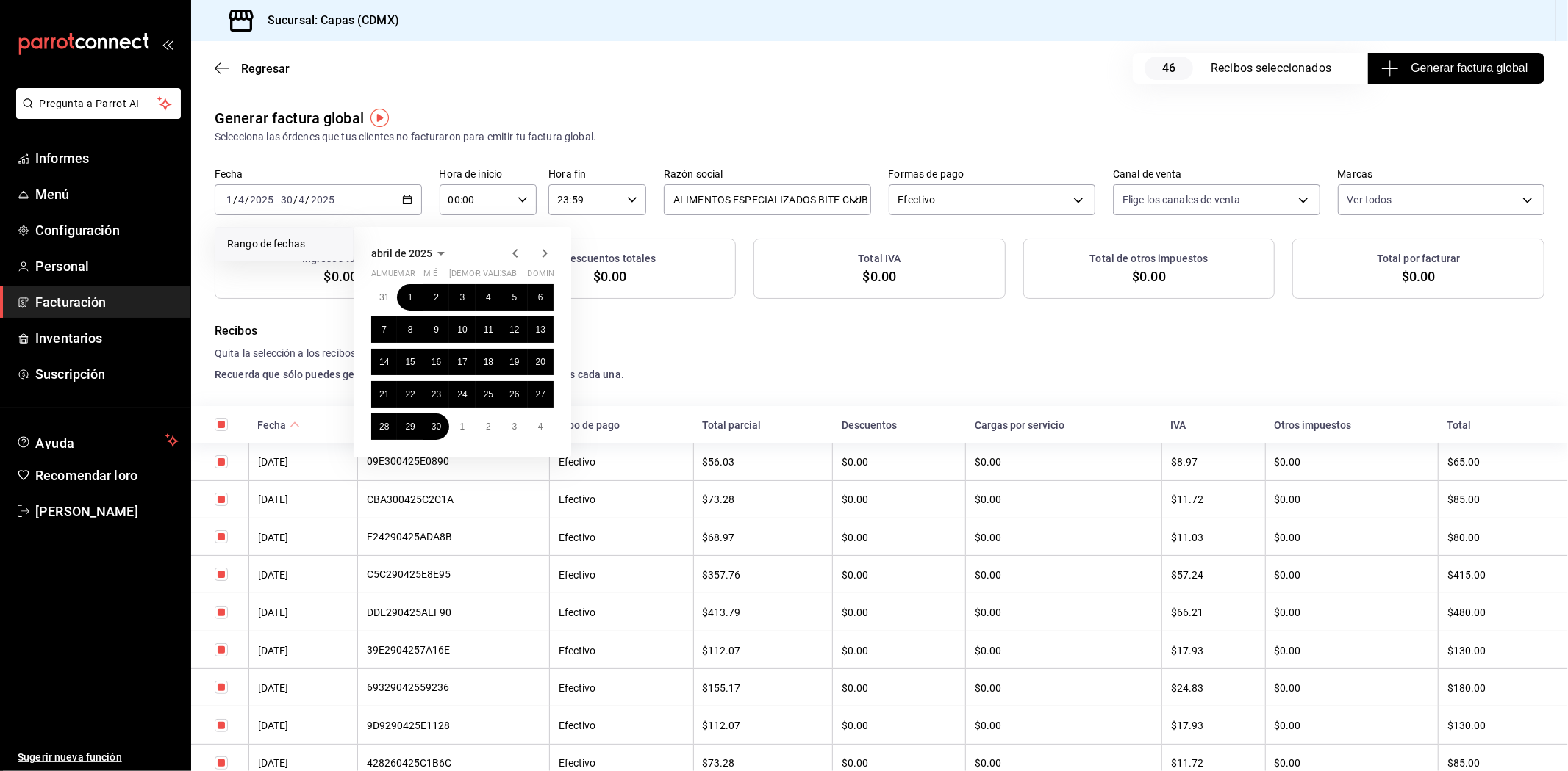
click at [545, 254] on icon "button" at bounding box center [545, 253] width 5 height 9
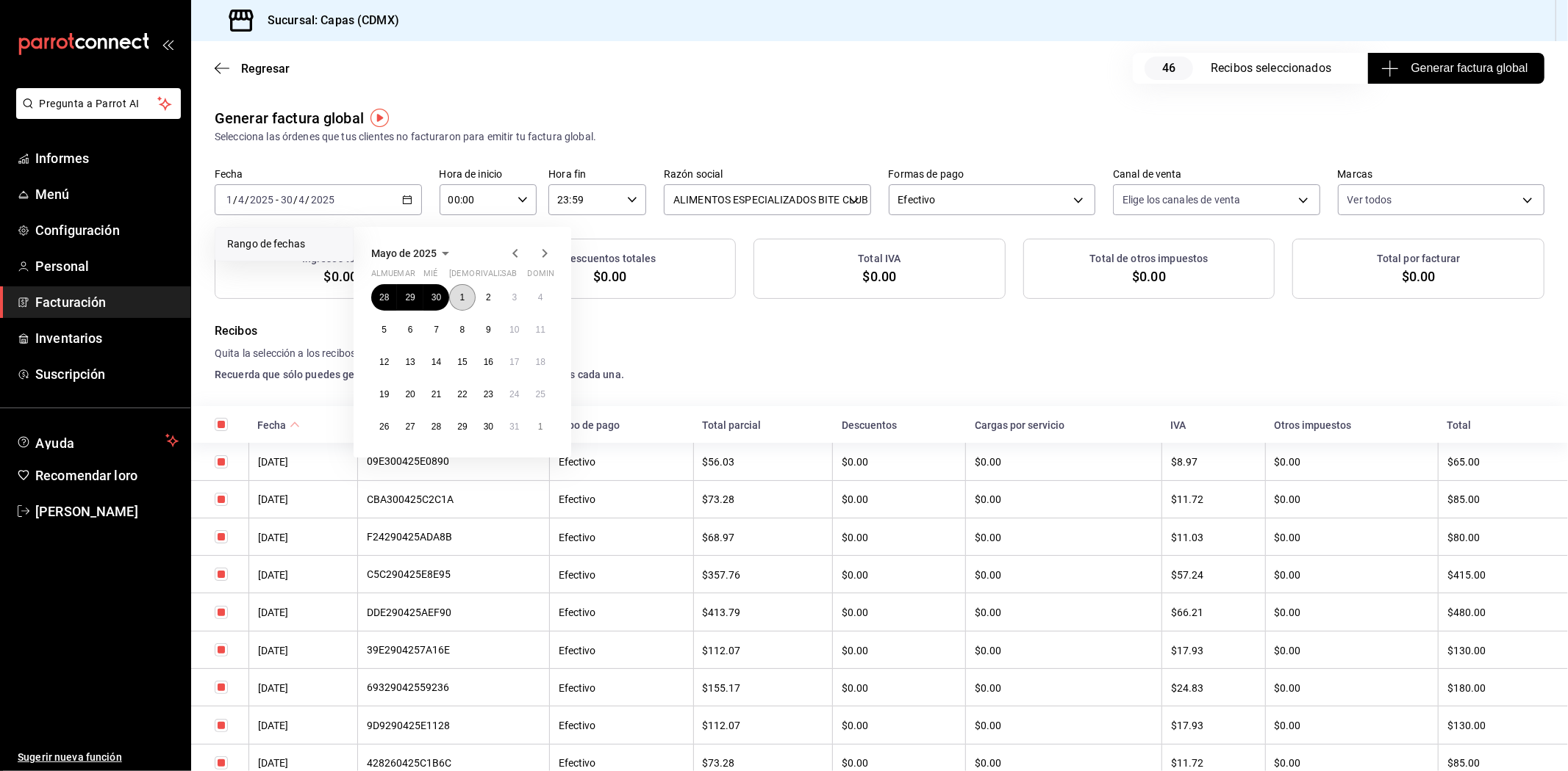
click at [465, 298] on button "1" at bounding box center [462, 298] width 26 height 27
click at [514, 430] on font "31" at bounding box center [513, 426] width 9 height 10
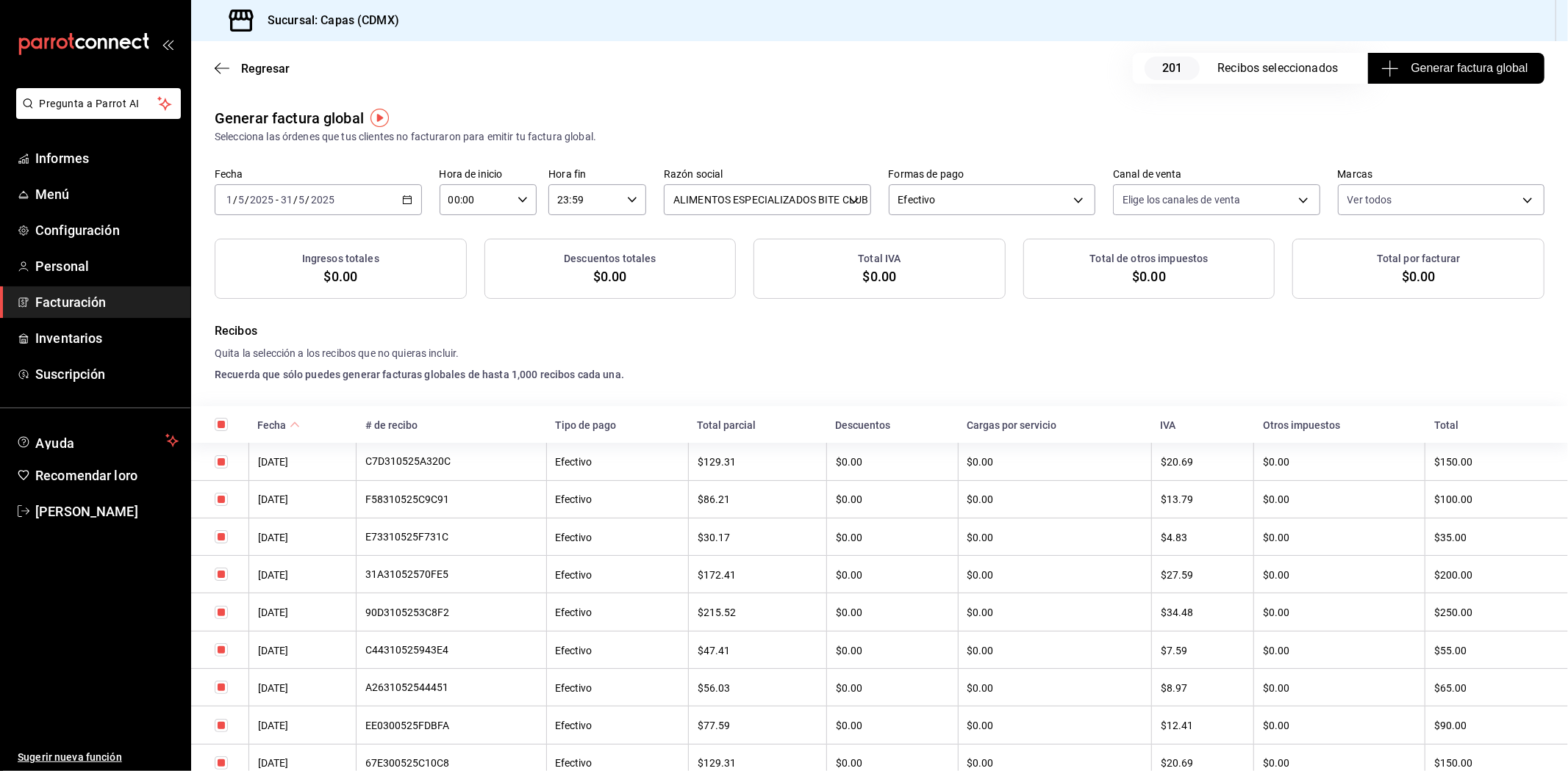
click at [1429, 75] on span "Generar factura global" at bounding box center [1456, 68] width 144 height 18
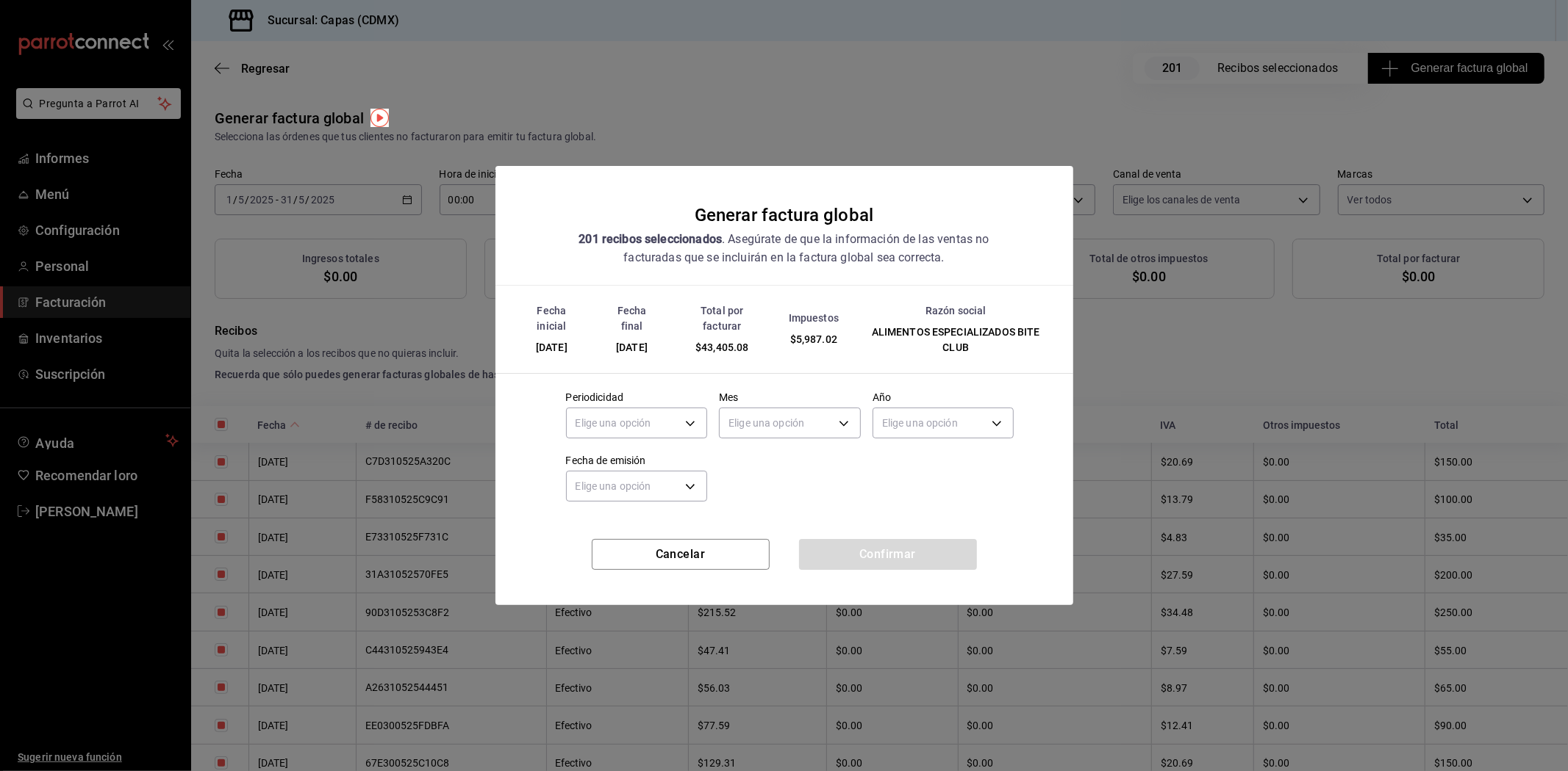
click at [736, 346] on span "$43,405.08" at bounding box center [721, 347] width 53 height 12
copy span "43,405.08"
click at [675, 551] on button "Cancelar" at bounding box center [680, 554] width 178 height 31
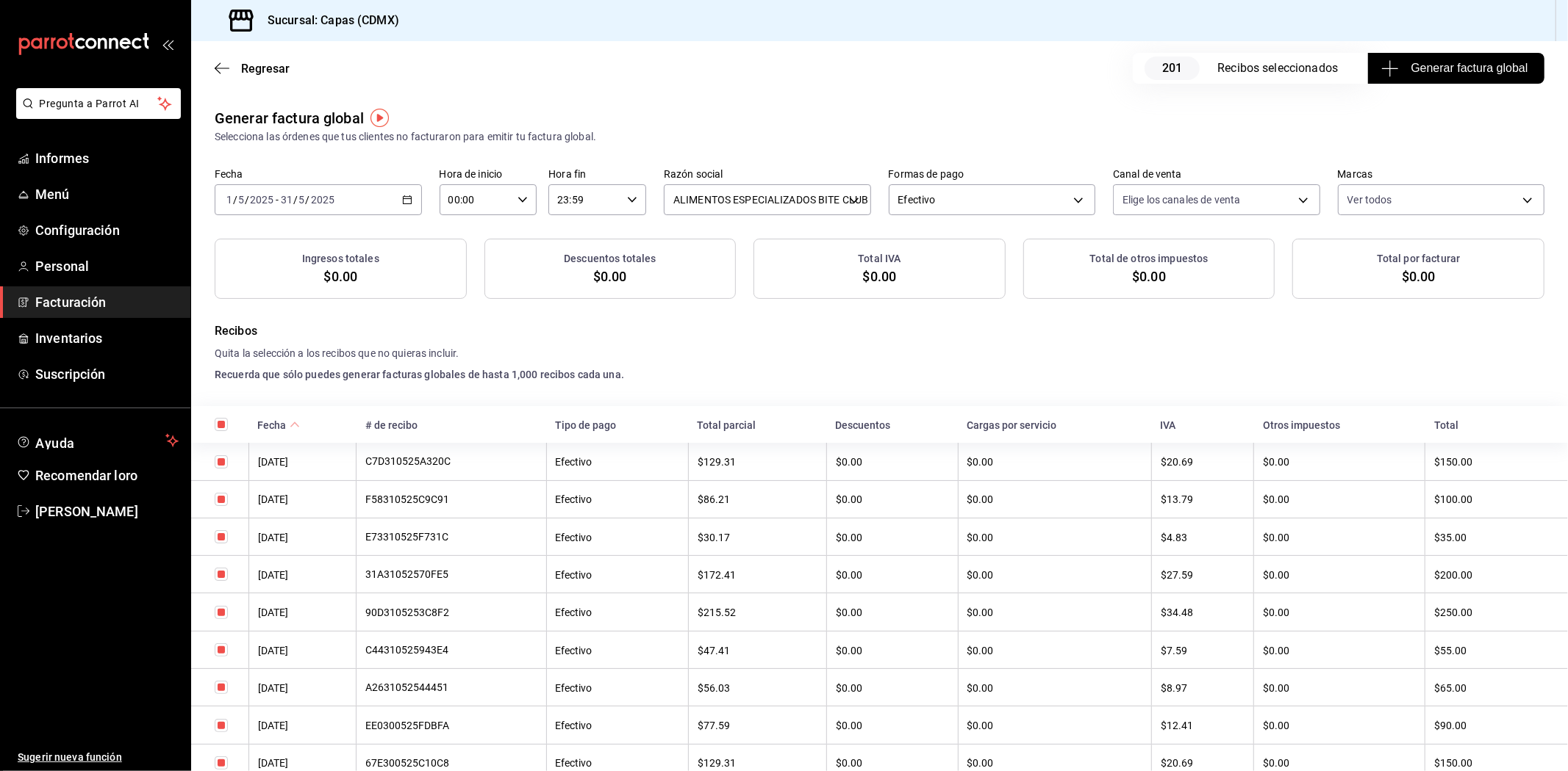
click at [407, 201] on icon "button" at bounding box center [407, 199] width 10 height 10
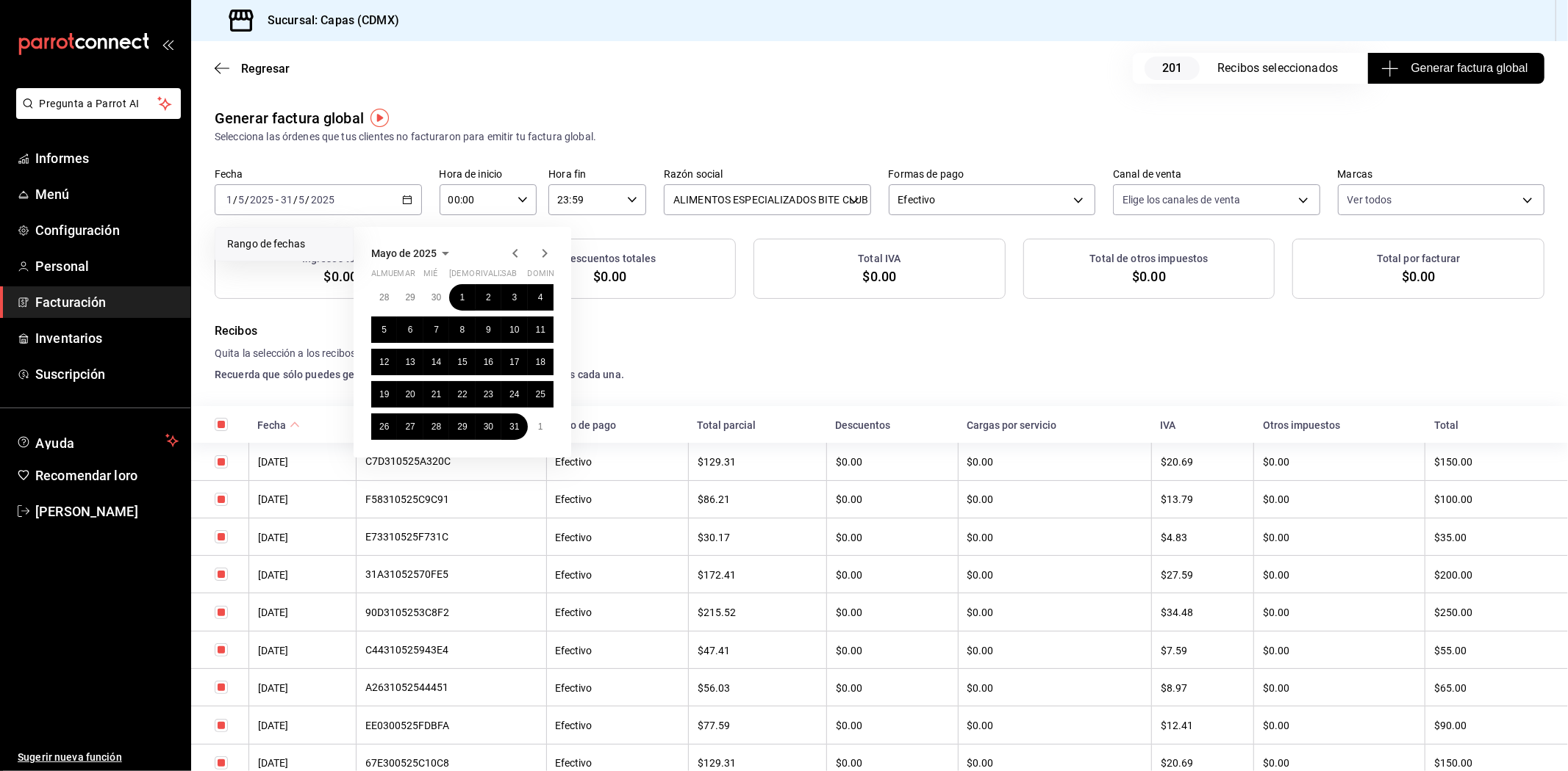
click at [542, 249] on icon "button" at bounding box center [544, 253] width 18 height 18
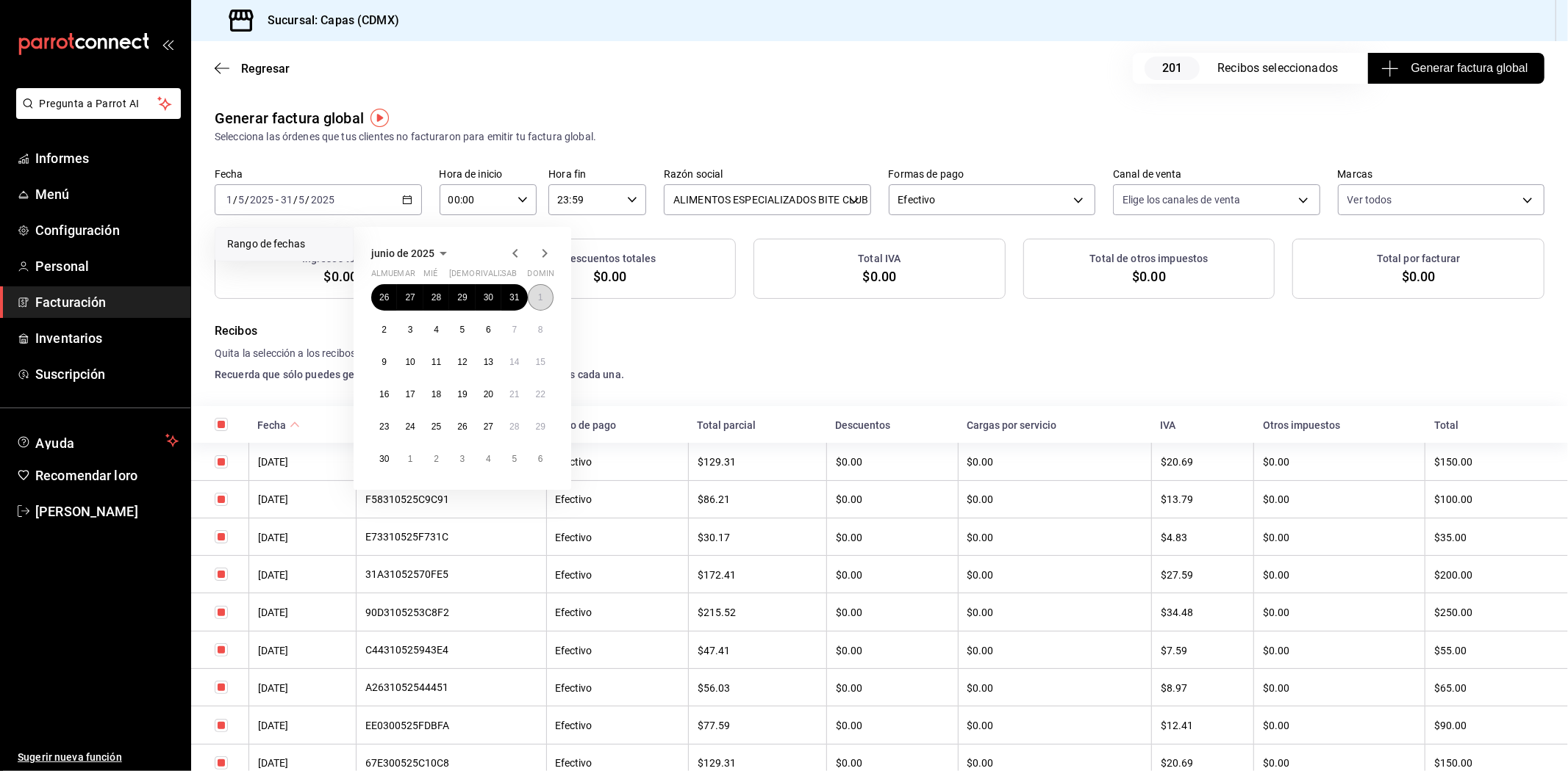
click at [538, 298] on font "1" at bounding box center [540, 297] width 5 height 10
click at [390, 454] on button "30" at bounding box center [384, 459] width 26 height 27
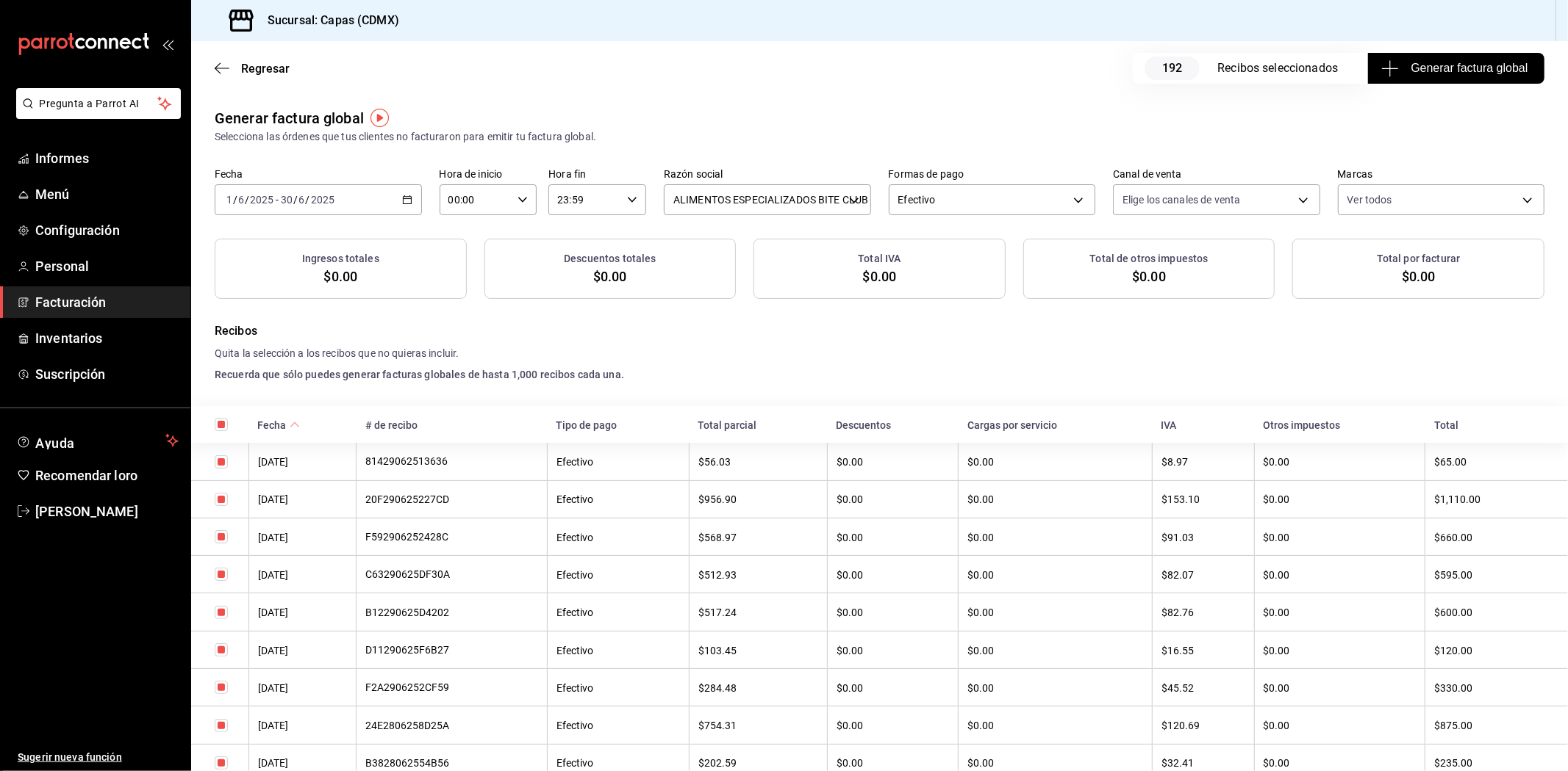
click at [1411, 68] on font "Generar factura global" at bounding box center [1469, 68] width 117 height 13
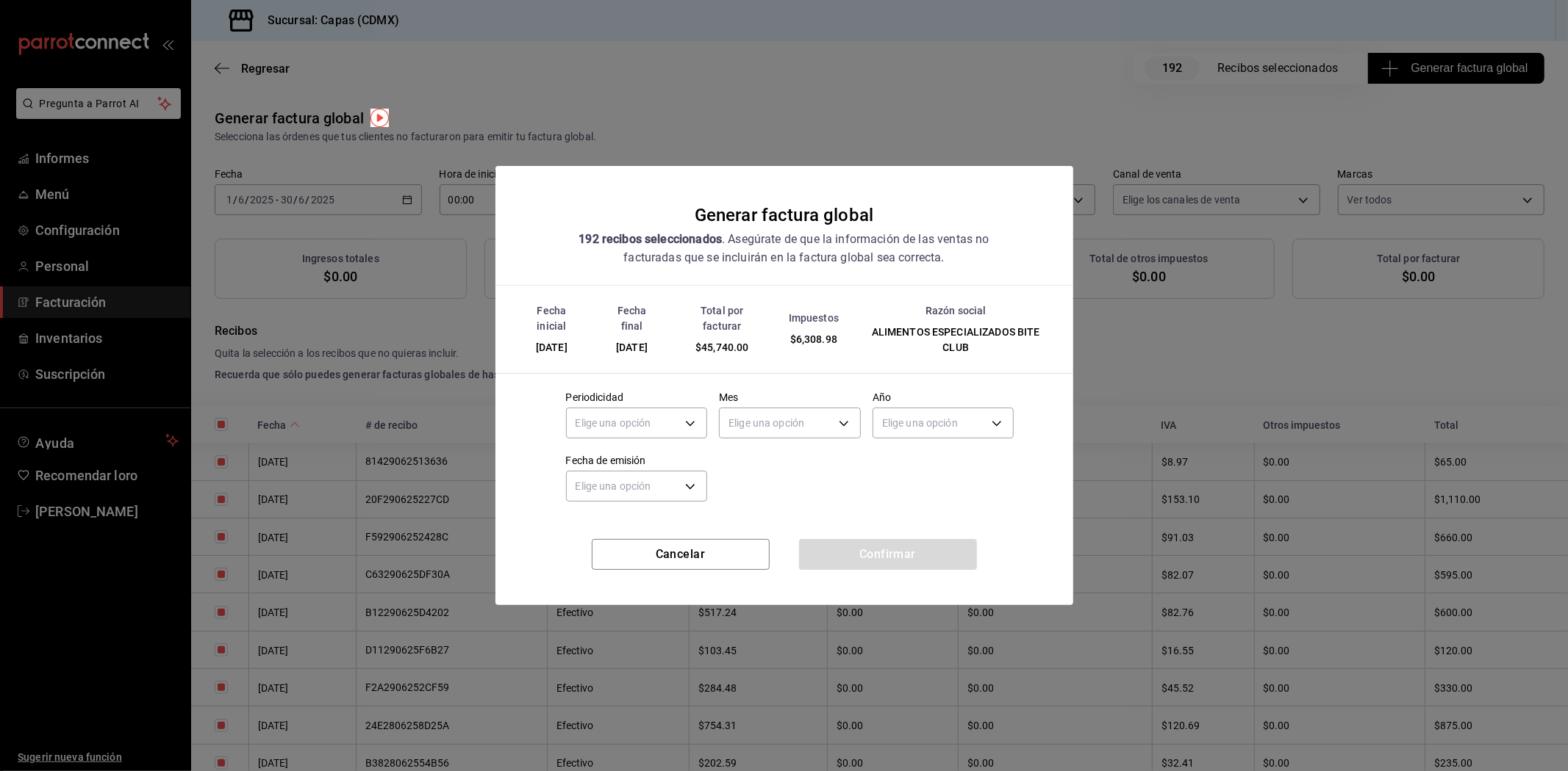
click at [732, 347] on span "$45,740.00" at bounding box center [721, 347] width 53 height 12
copy span "45,740.00"
click at [651, 564] on button "Cancelar" at bounding box center [680, 554] width 178 height 31
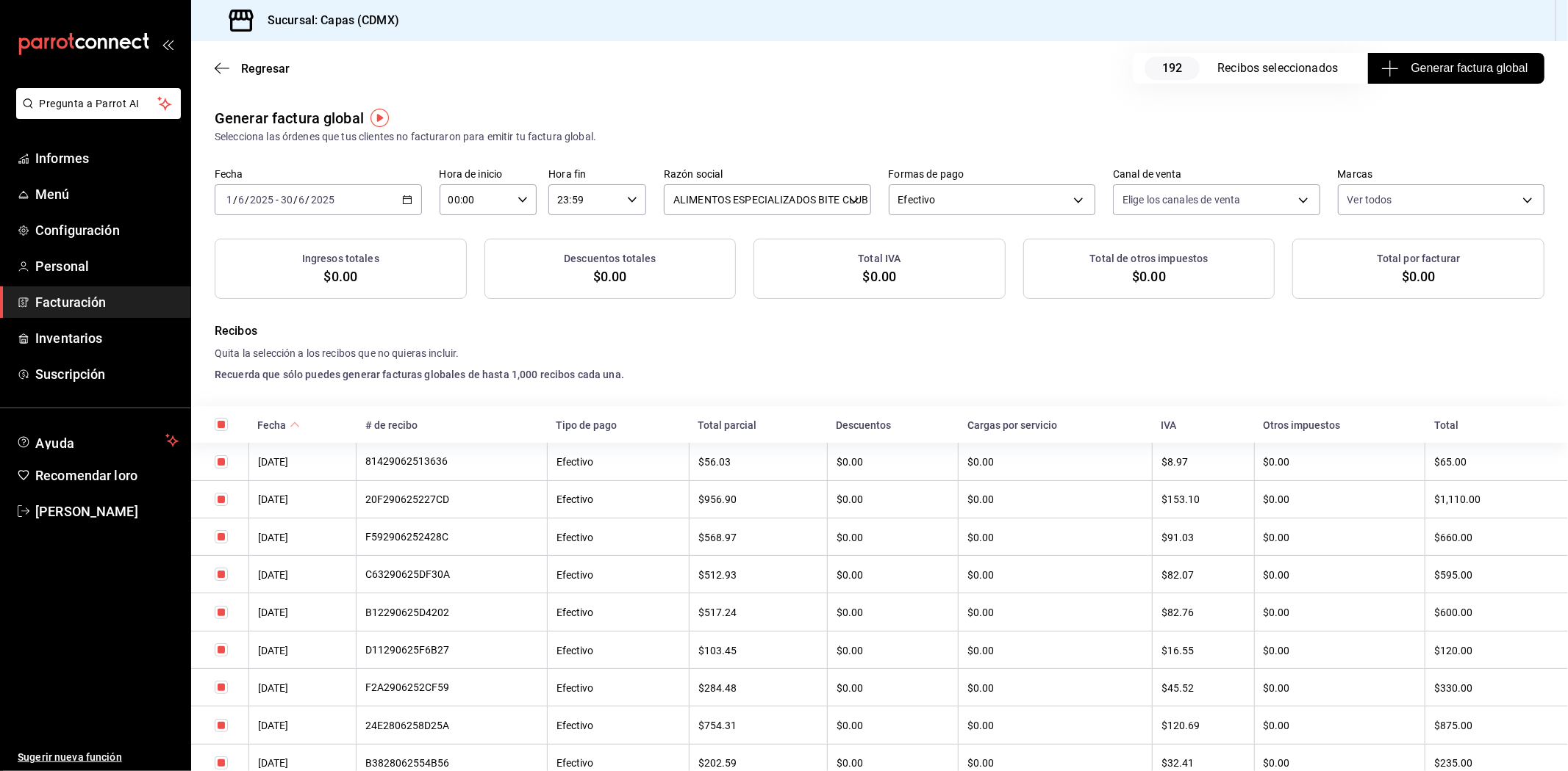
click at [409, 199] on \(Stroke\) "button" at bounding box center [407, 200] width 9 height 8
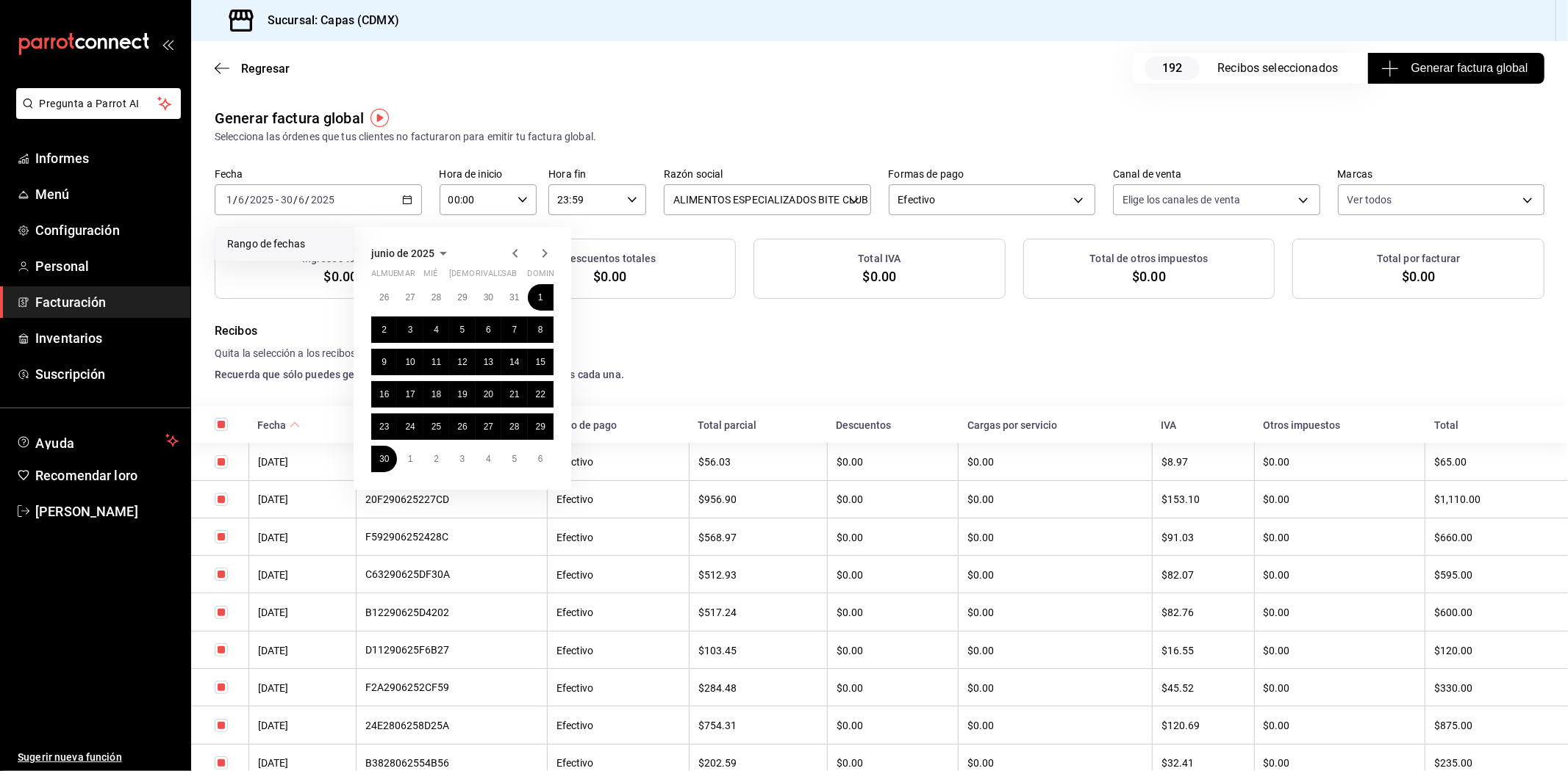
click at [545, 249] on icon "button" at bounding box center [544, 253] width 18 height 18
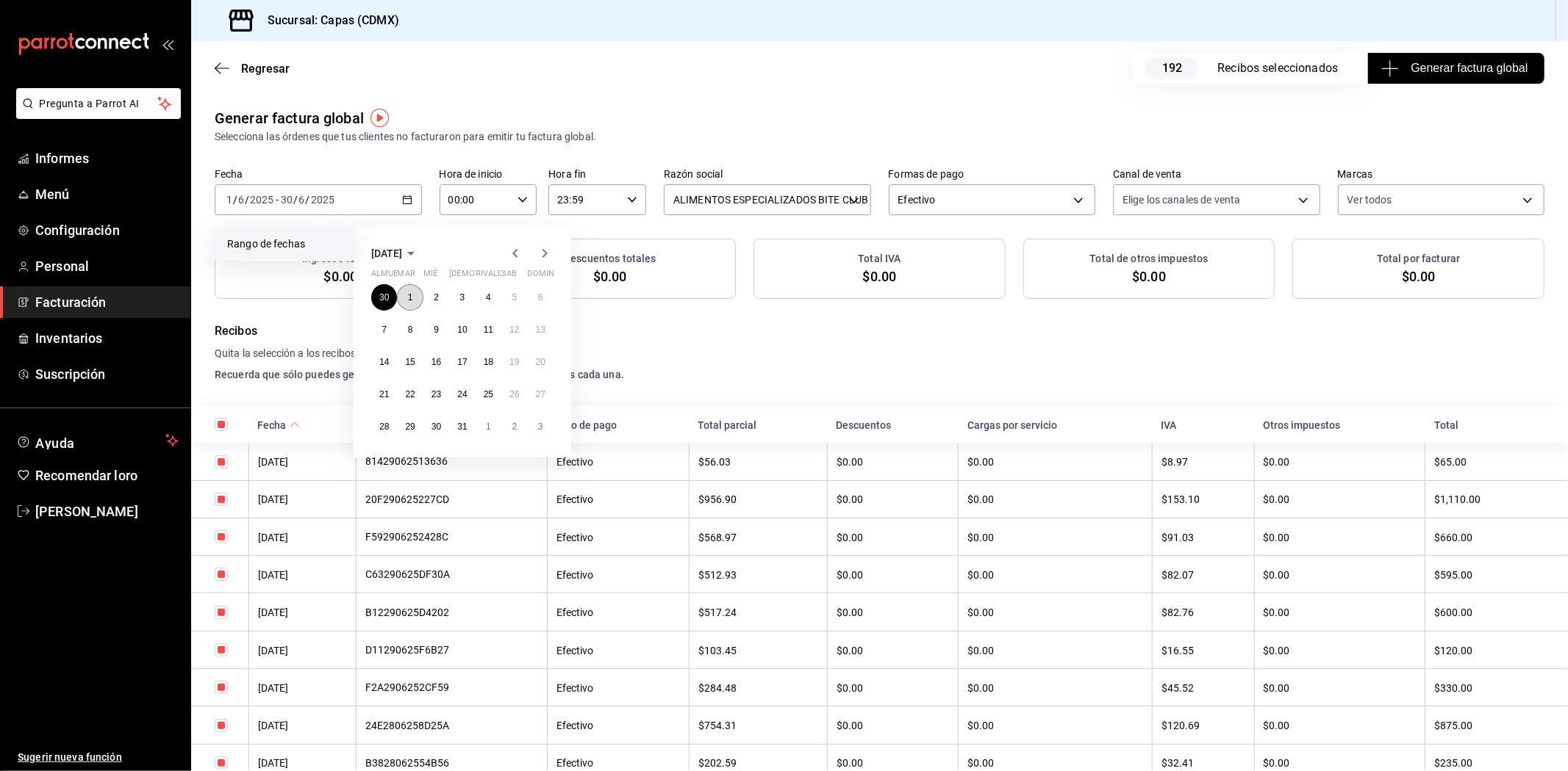
click at [406, 295] on button "1" at bounding box center [409, 298] width 26 height 27
click at [461, 431] on button "31" at bounding box center [462, 427] width 26 height 27
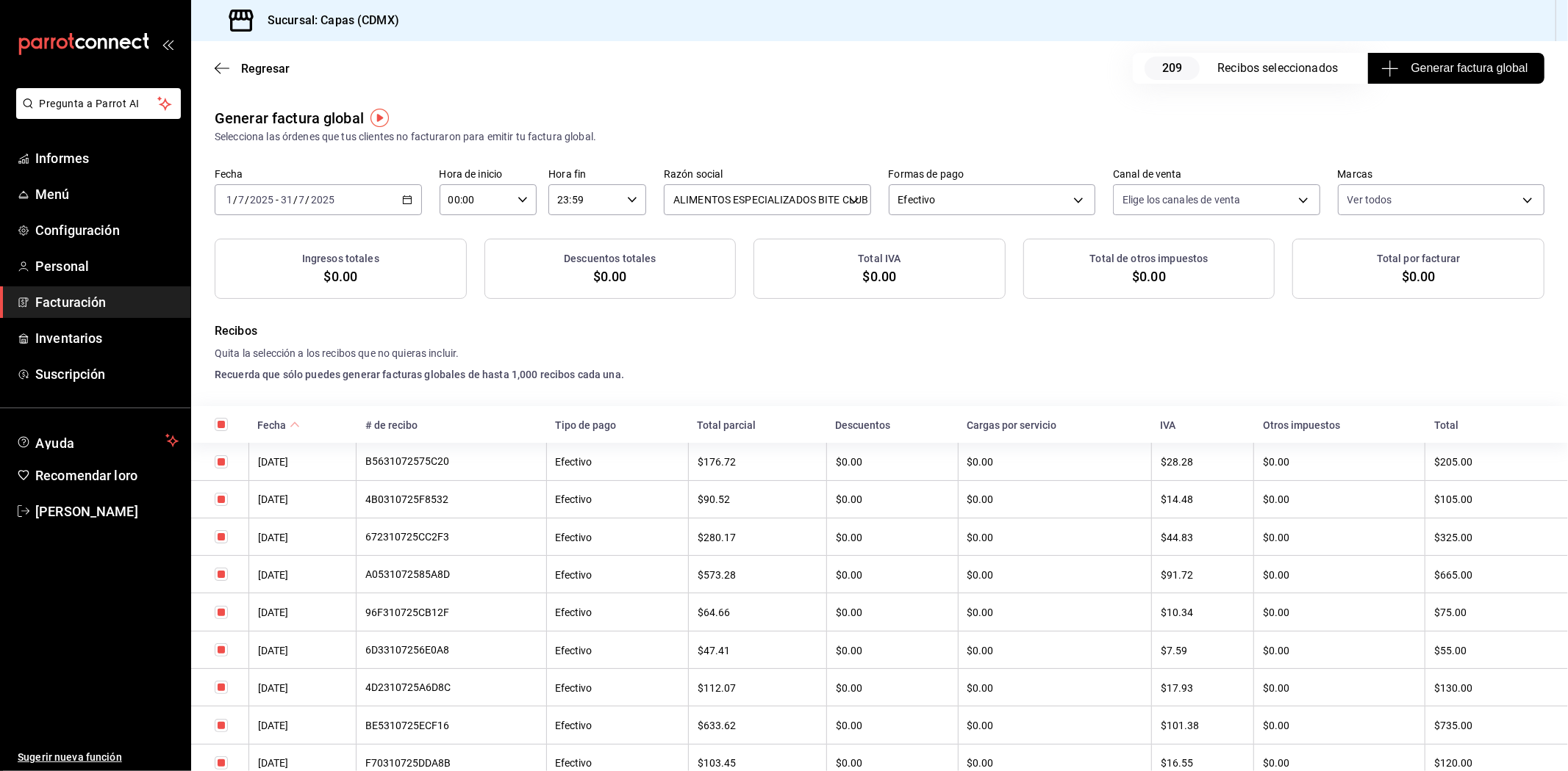
click at [1432, 68] on font "Generar factura global" at bounding box center [1469, 68] width 117 height 13
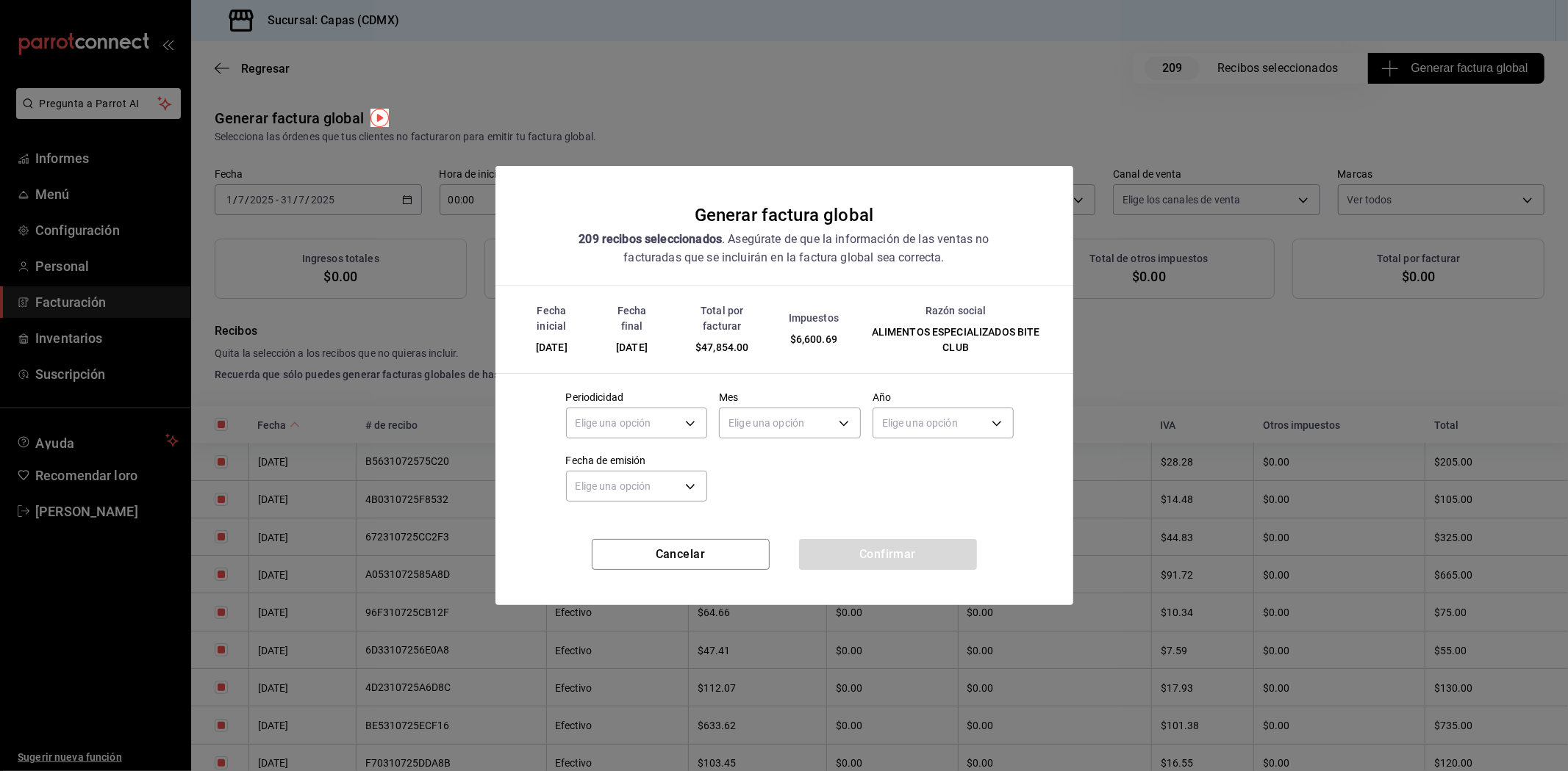
click at [732, 344] on span "$47,854.00" at bounding box center [721, 347] width 53 height 12
copy span "47,854.00"
click at [701, 551] on button "Cancelar" at bounding box center [680, 554] width 178 height 31
